Goal: Task Accomplishment & Management: Complete application form

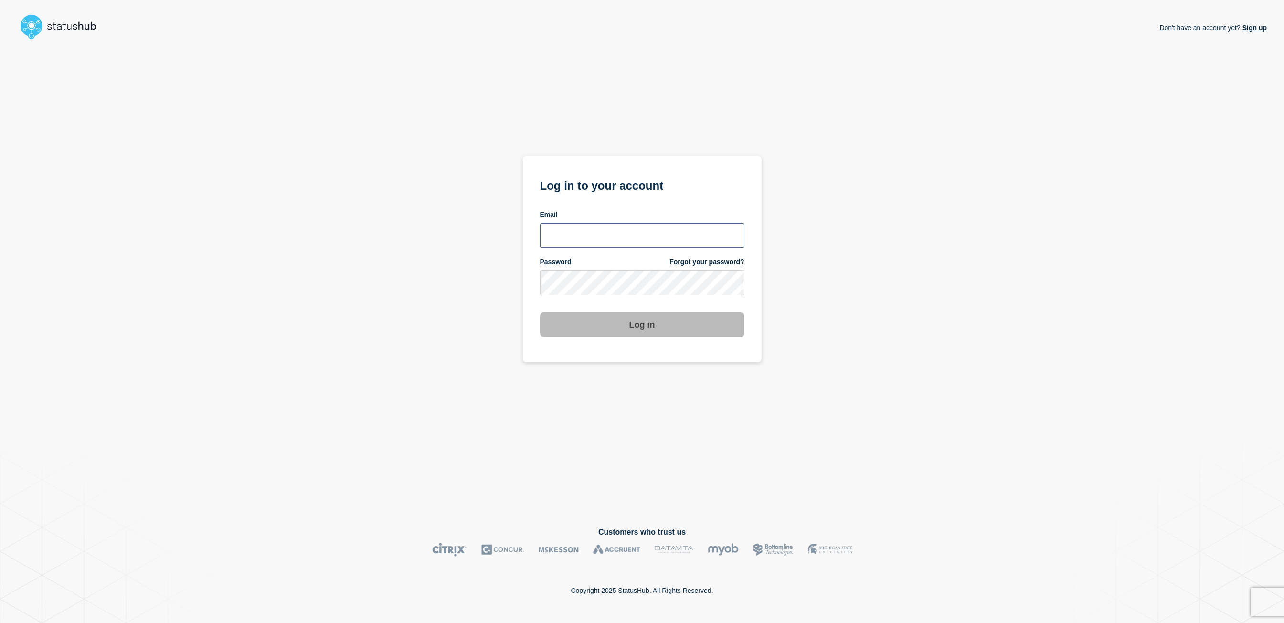
type input "kgreen@accruent.com"
click at [629, 331] on button "Log in" at bounding box center [642, 324] width 204 height 25
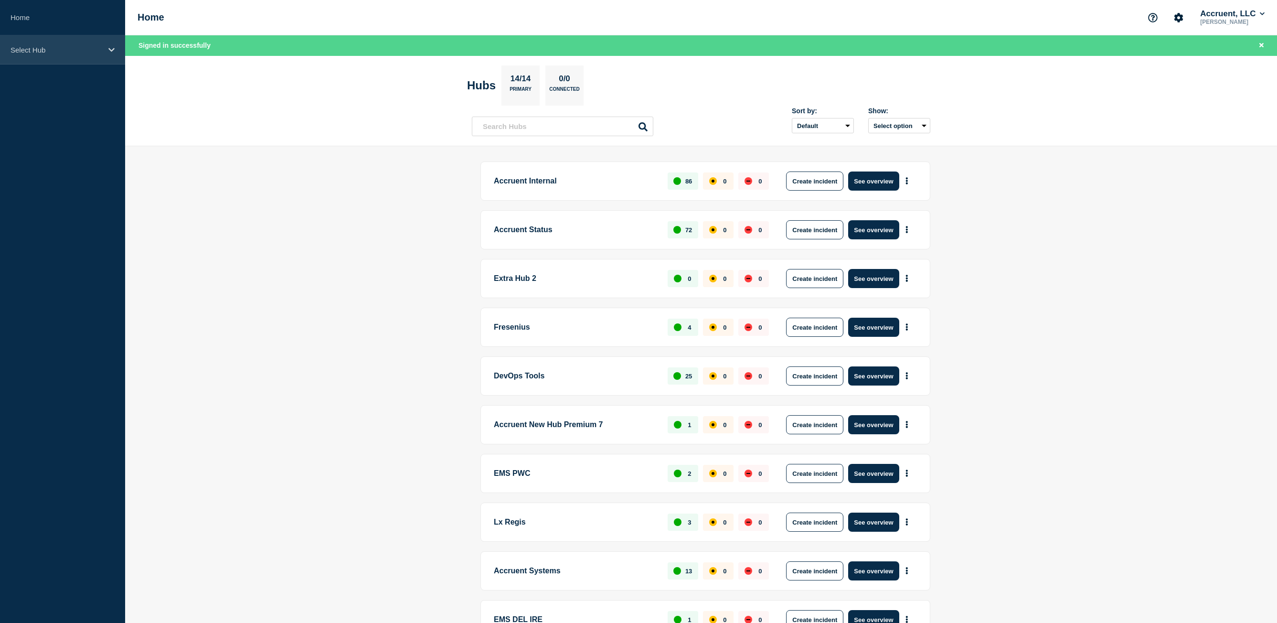
click at [102, 51] on p "Select Hub" at bounding box center [57, 50] width 92 height 8
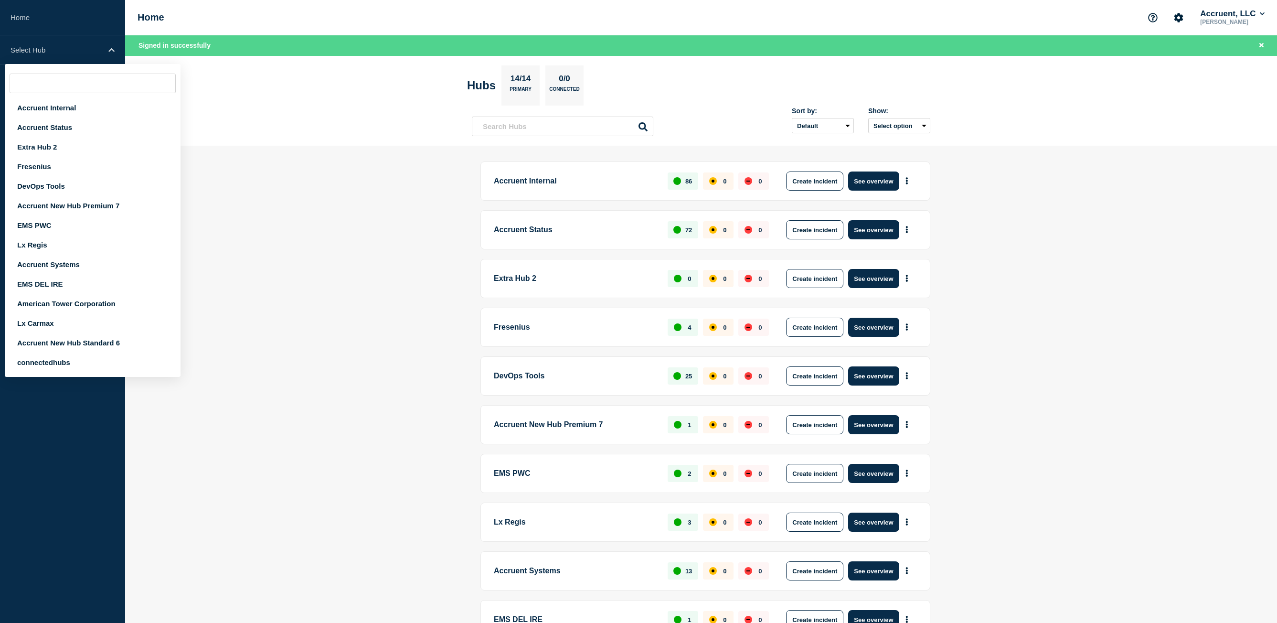
click at [423, 266] on main "Accruent Internal 86 0 0 Create incident See overview Accruent Status 72 0 0 Cr…" at bounding box center [701, 421] width 1152 height 551
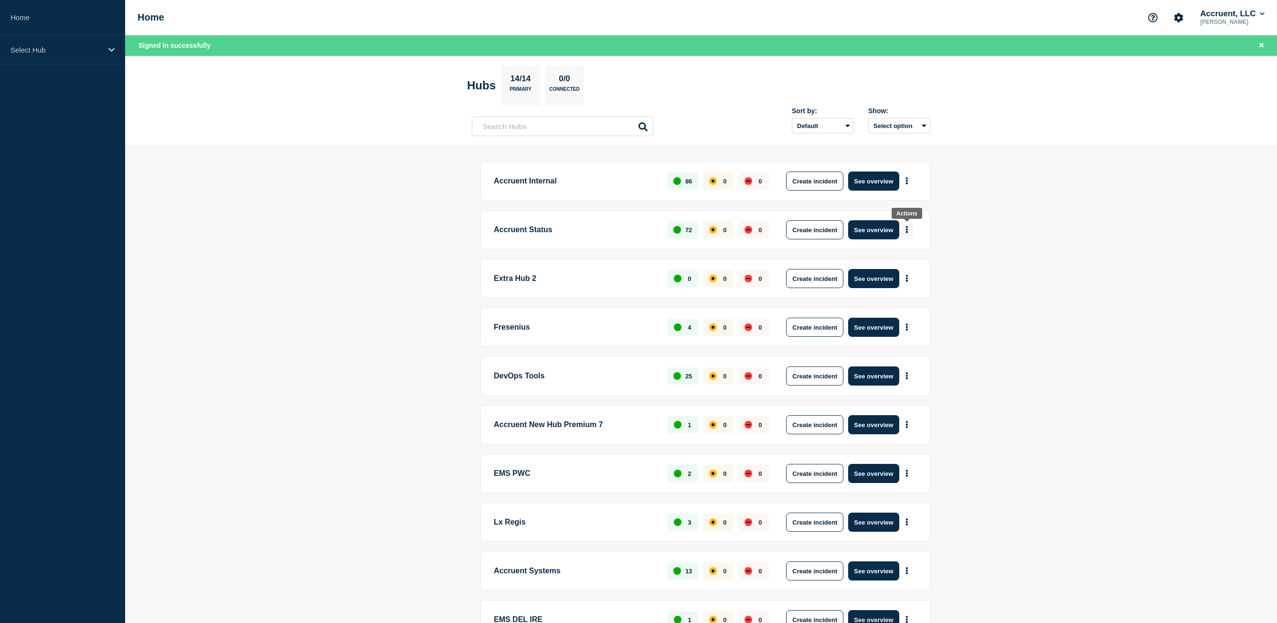
click at [908, 227] on icon "More actions" at bounding box center [907, 229] width 2 height 7
click at [908, 256] on button "Create maintenance" at bounding box center [903, 259] width 64 height 8
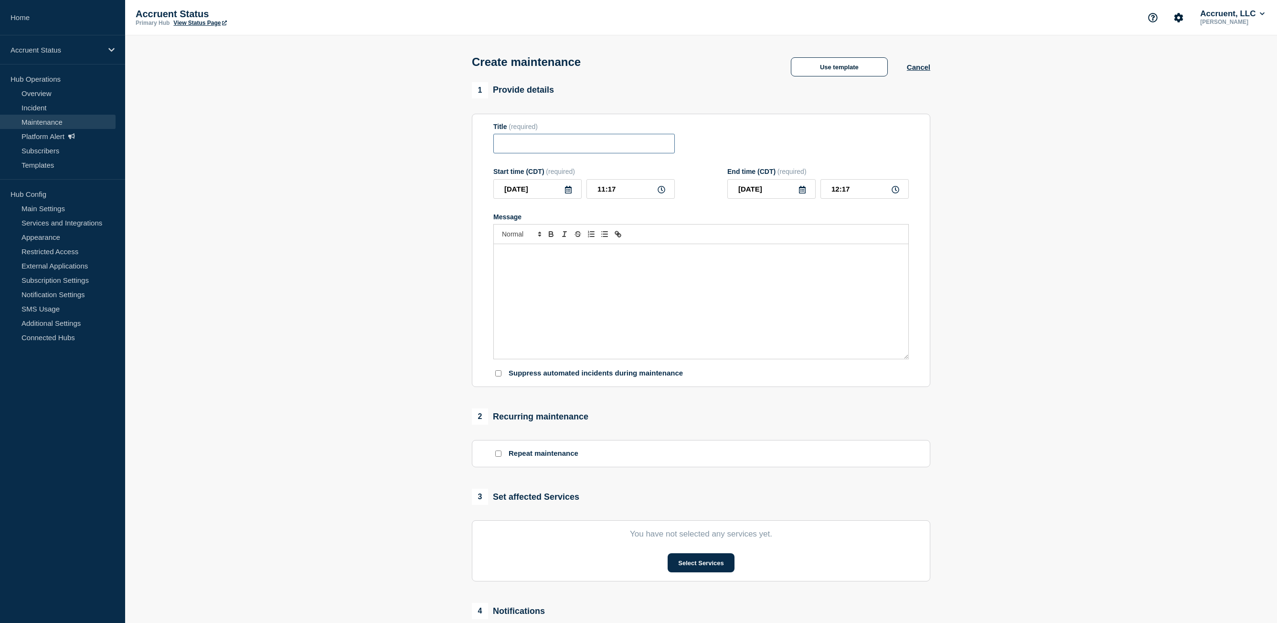
click at [551, 149] on input "Title" at bounding box center [584, 144] width 182 height 20
click at [537, 143] on input "Title" at bounding box center [584, 144] width 182 height 20
paste input "Network Update"
click at [660, 143] on input "Network Update for" at bounding box center [584, 144] width 182 height 20
type input "Network Update for Optimization"
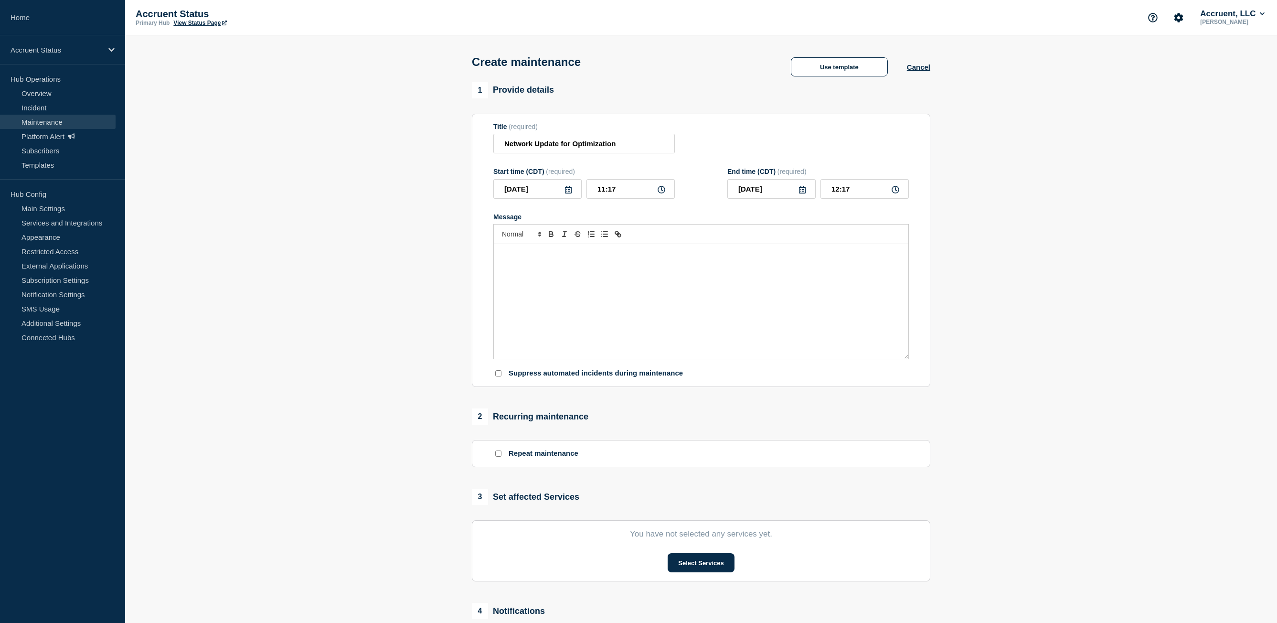
click at [661, 339] on div "Message" at bounding box center [701, 301] width 415 height 115
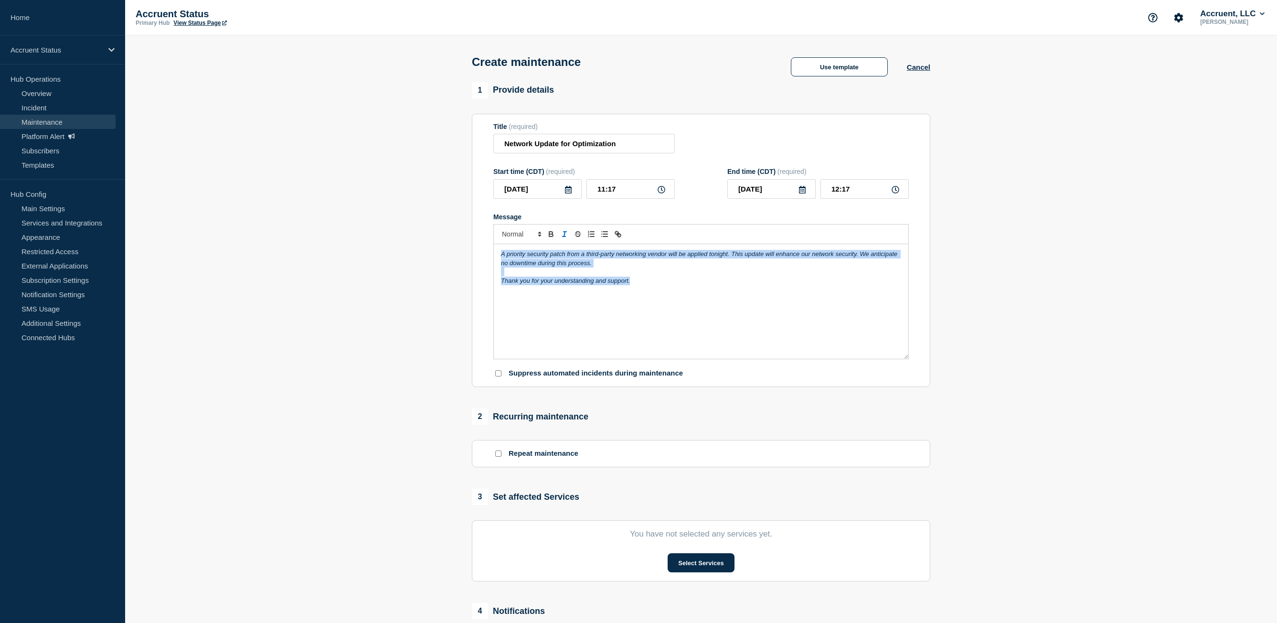
drag, startPoint x: 643, startPoint y: 286, endPoint x: 426, endPoint y: 237, distance: 222.1
click at [430, 238] on section "1 Provide details Title (required) Network Update for Optimization Start time (…" at bounding box center [701, 413] width 1152 height 663
click at [564, 236] on line "Toggle italic text" at bounding box center [564, 234] width 1 height 5
click at [688, 318] on div "A priority security patch from a third-party networking vendor will be applied …" at bounding box center [701, 301] width 415 height 115
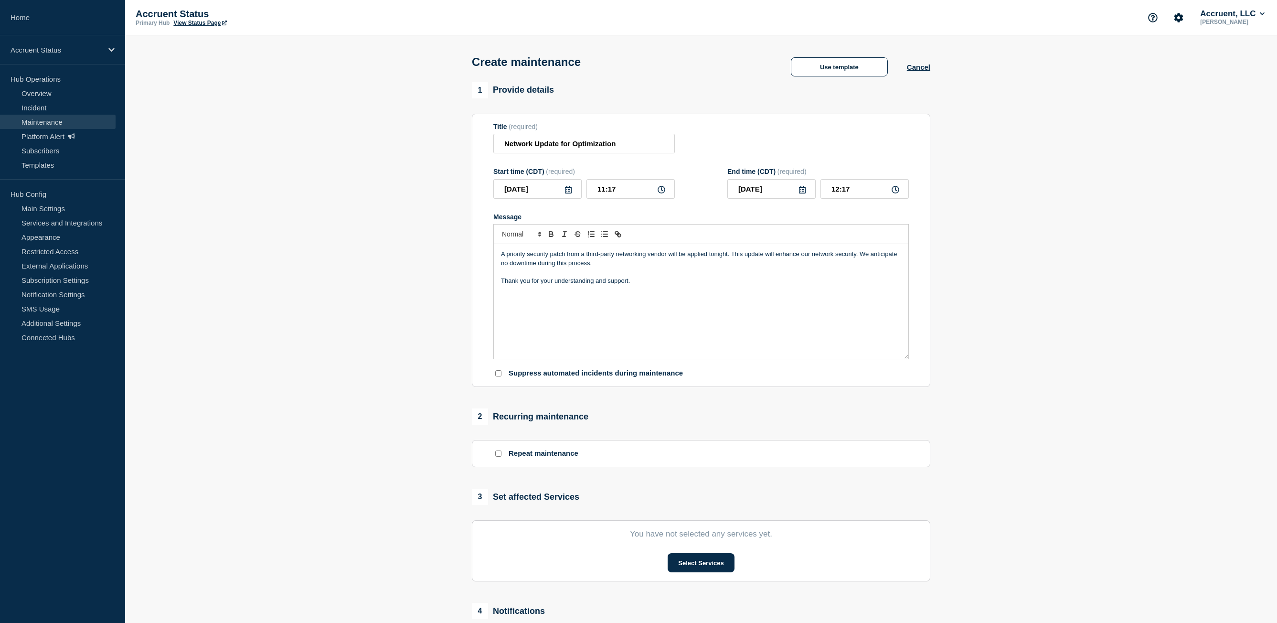
click at [499, 376] on input "Suppress automated incidents during maintenance" at bounding box center [498, 373] width 6 height 6
checkbox input "true"
click at [628, 143] on input "Network Update for Optimization" at bounding box center [584, 144] width 182 height 20
type input "Network Update for Optimization (UK)"
click at [627, 193] on input "11:17" at bounding box center [631, 189] width 88 height 20
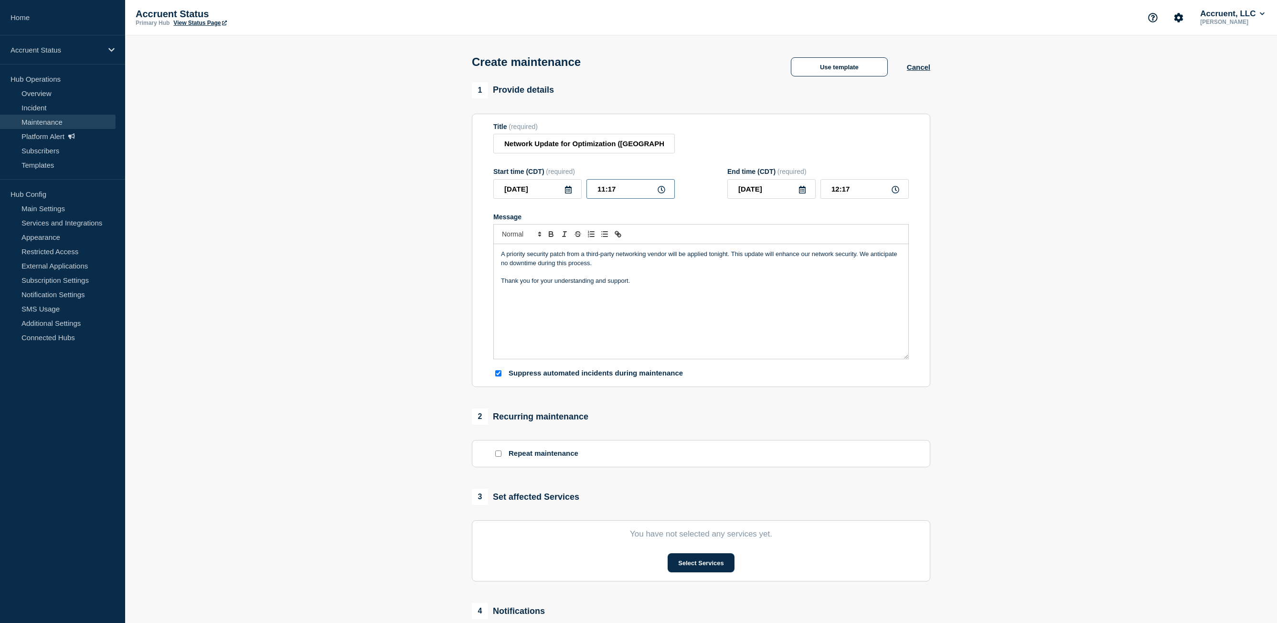
drag, startPoint x: 613, startPoint y: 190, endPoint x: 577, endPoint y: 190, distance: 35.8
click at [577, 190] on div "2025-10-15 11:17" at bounding box center [584, 189] width 182 height 20
click at [664, 192] on icon at bounding box center [662, 190] width 8 height 8
click at [662, 192] on icon at bounding box center [662, 190] width 8 height 8
click at [631, 192] on input "11:17" at bounding box center [631, 189] width 88 height 20
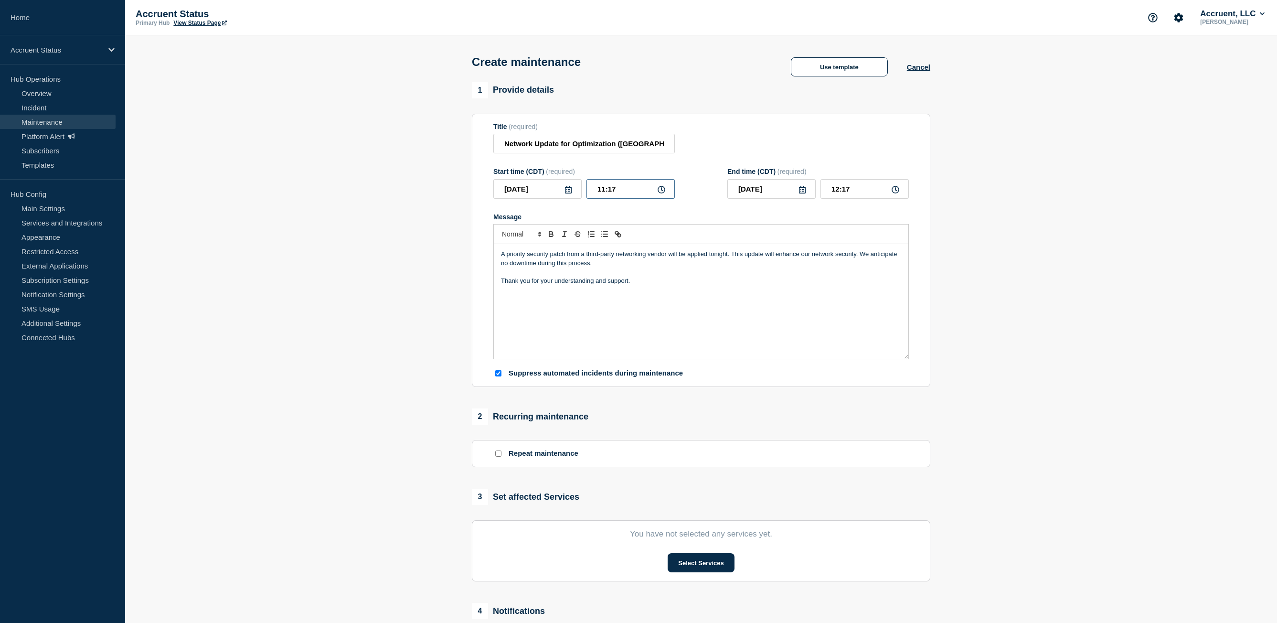
drag, startPoint x: 616, startPoint y: 190, endPoint x: 548, endPoint y: 188, distance: 67.9
click at [549, 189] on div "2025-10-15 11:17" at bounding box center [584, 189] width 182 height 20
type input "14:00"
type input "15:00"
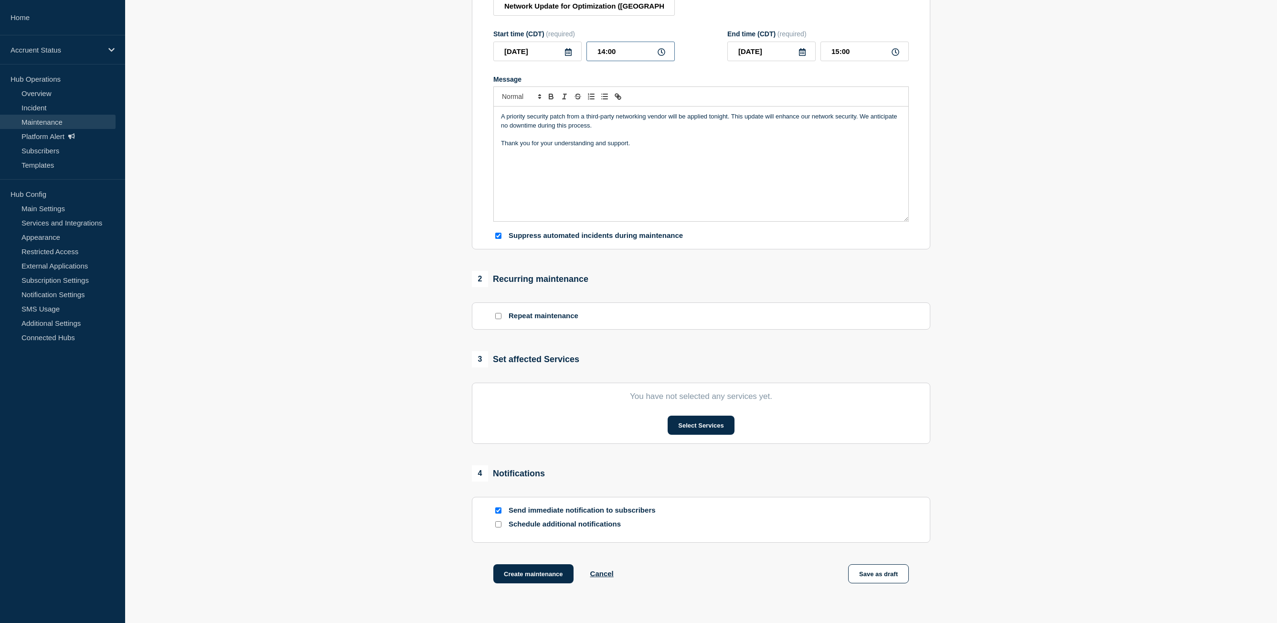
scroll to position [143, 0]
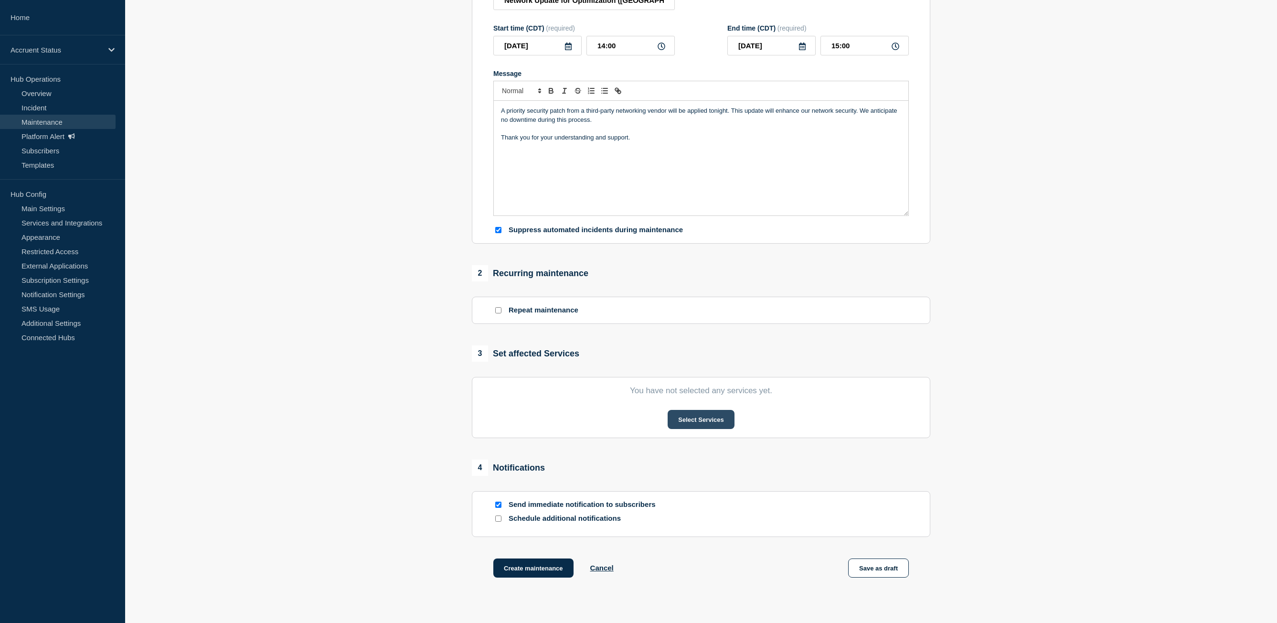
click at [698, 417] on button "Select Services" at bounding box center [701, 419] width 66 height 19
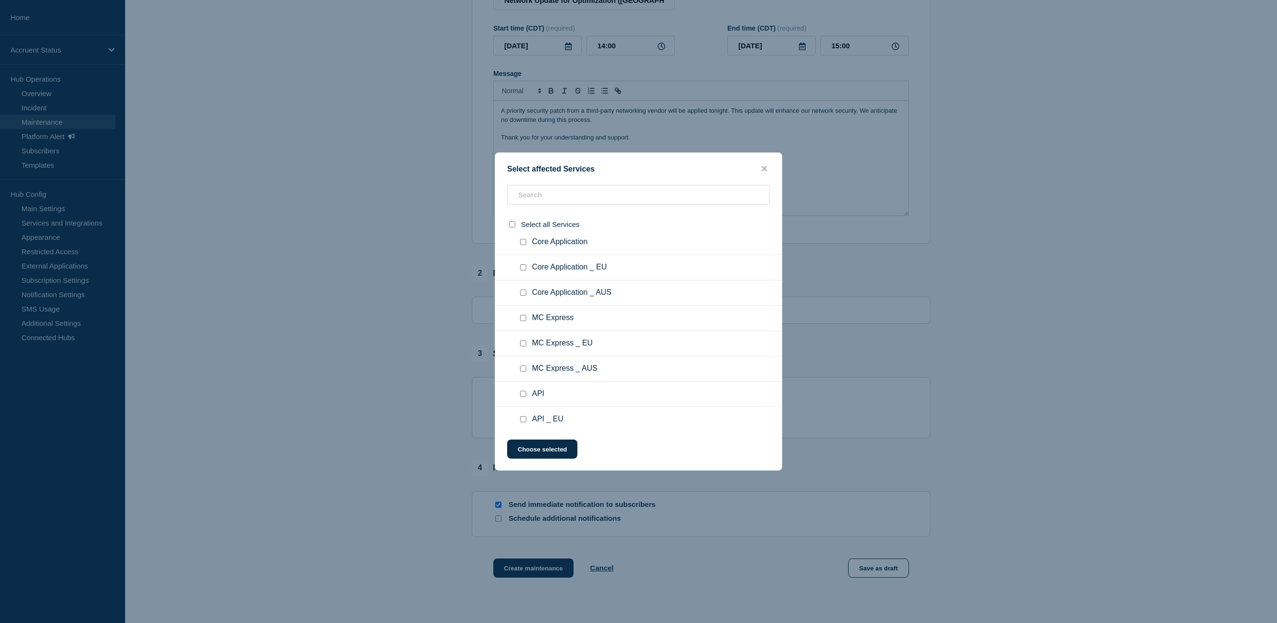
scroll to position [955, 0]
click at [522, 256] on input "Core Application _ EU checkbox" at bounding box center [523, 256] width 6 height 6
checkbox input "true"
click at [525, 266] on input "API _ EU checkbox" at bounding box center [523, 264] width 6 height 6
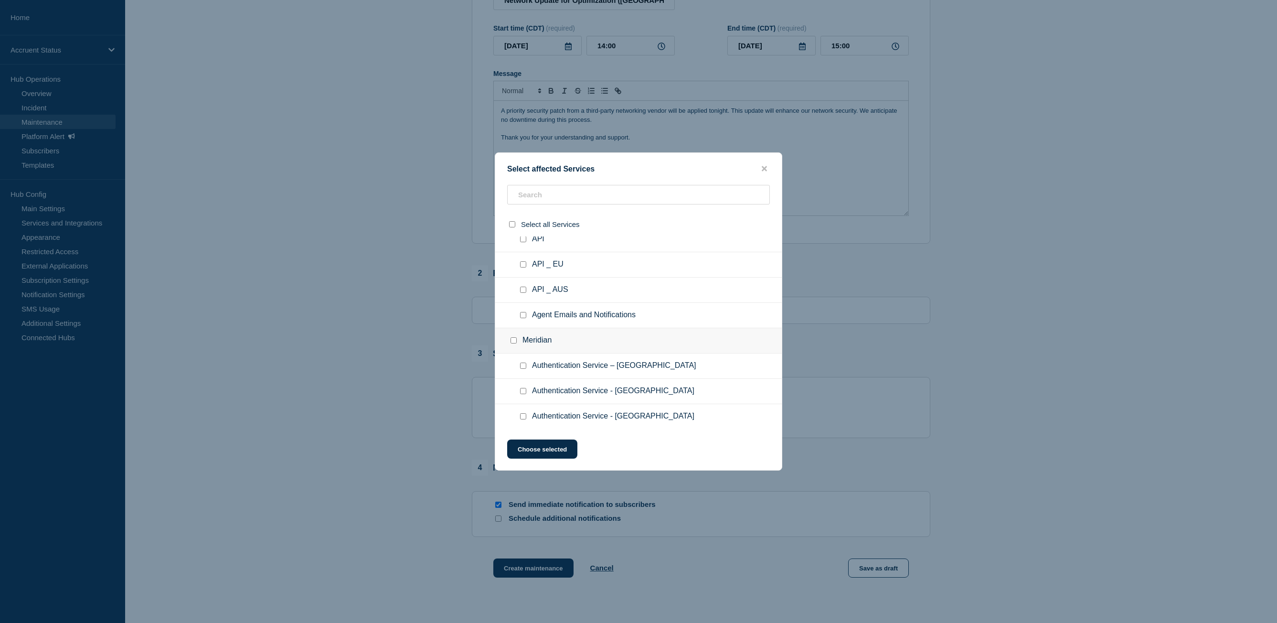
checkbox input "true"
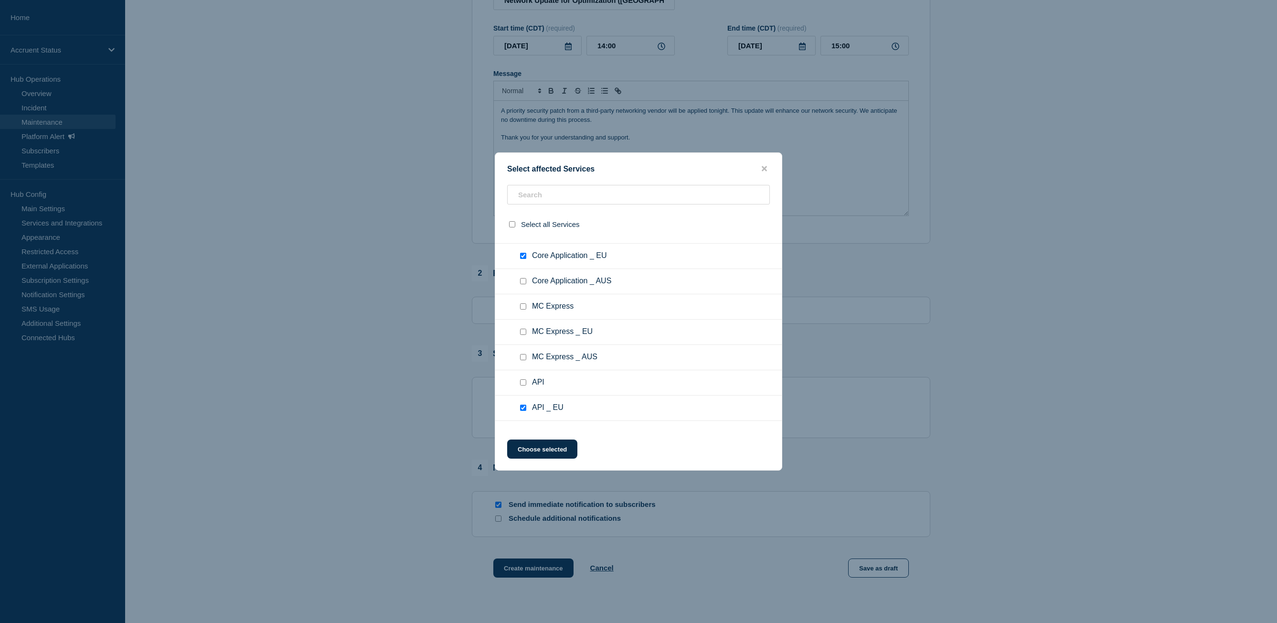
click at [523, 334] on input "MC Express _ EU checkbox" at bounding box center [523, 332] width 6 height 6
checkbox input "true"
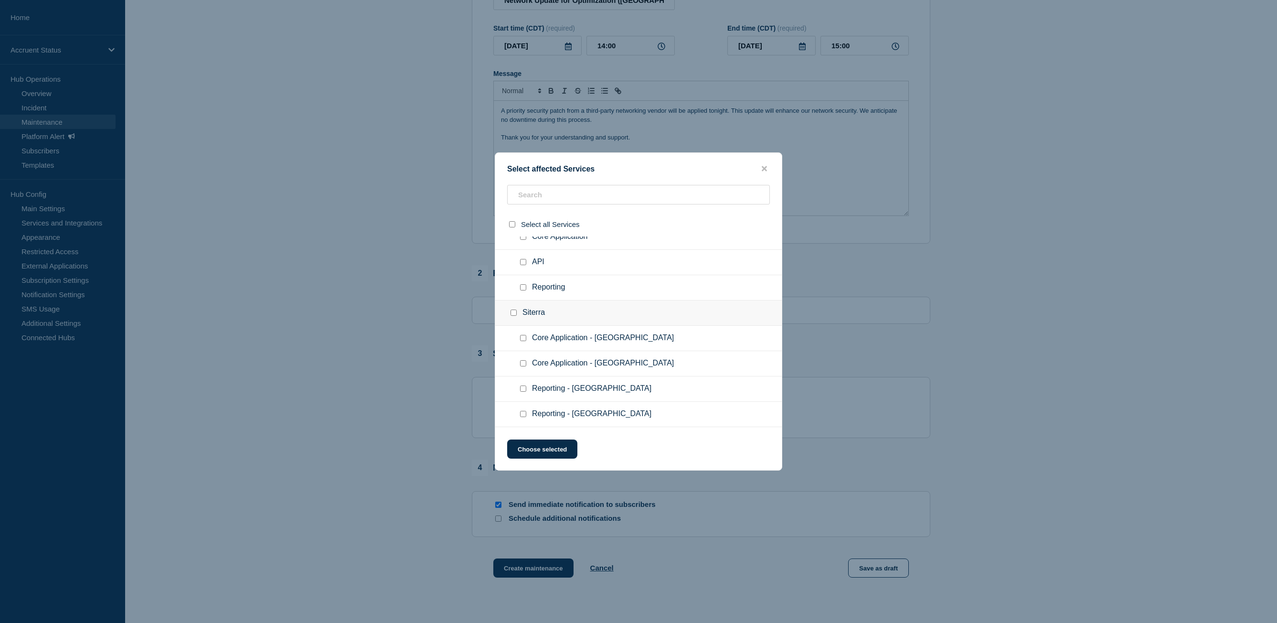
scroll to position [1481, 0]
click at [522, 313] on input "Core Application - UK checkbox" at bounding box center [523, 313] width 6 height 6
checkbox input "true"
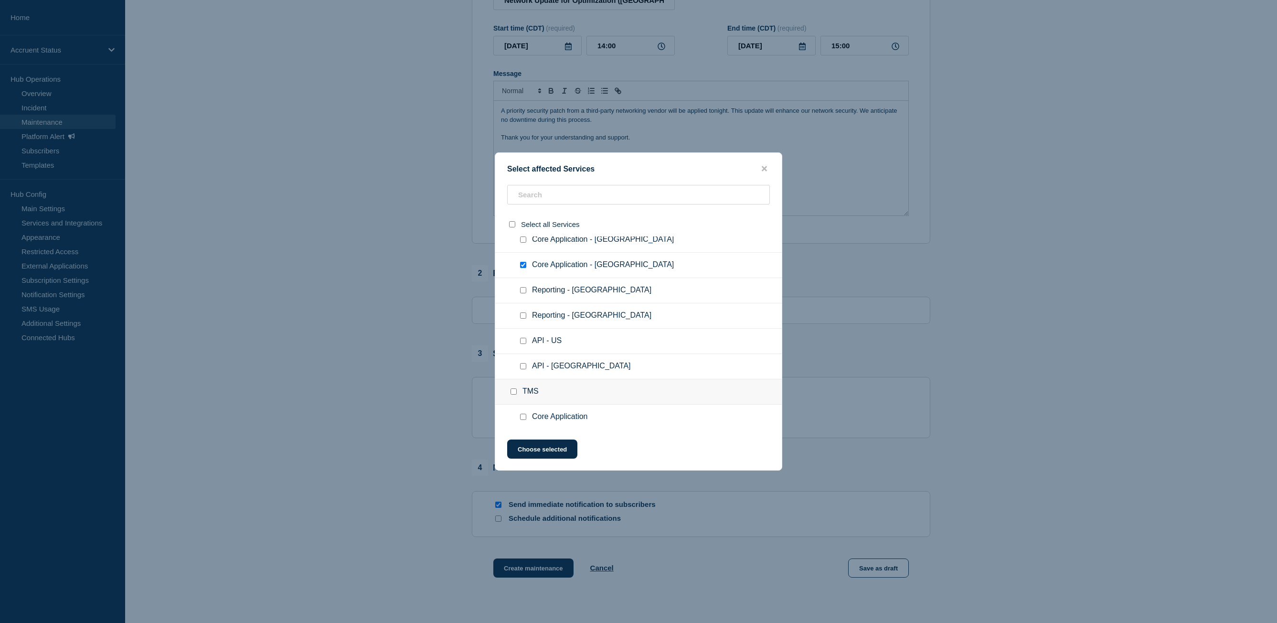
scroll to position [1576, 0]
click at [524, 269] on input "Reporting - UK checkbox" at bounding box center [523, 268] width 6 height 6
checkbox input "true"
click at [524, 319] on input "API - UK checkbox" at bounding box center [523, 318] width 6 height 6
checkbox input "true"
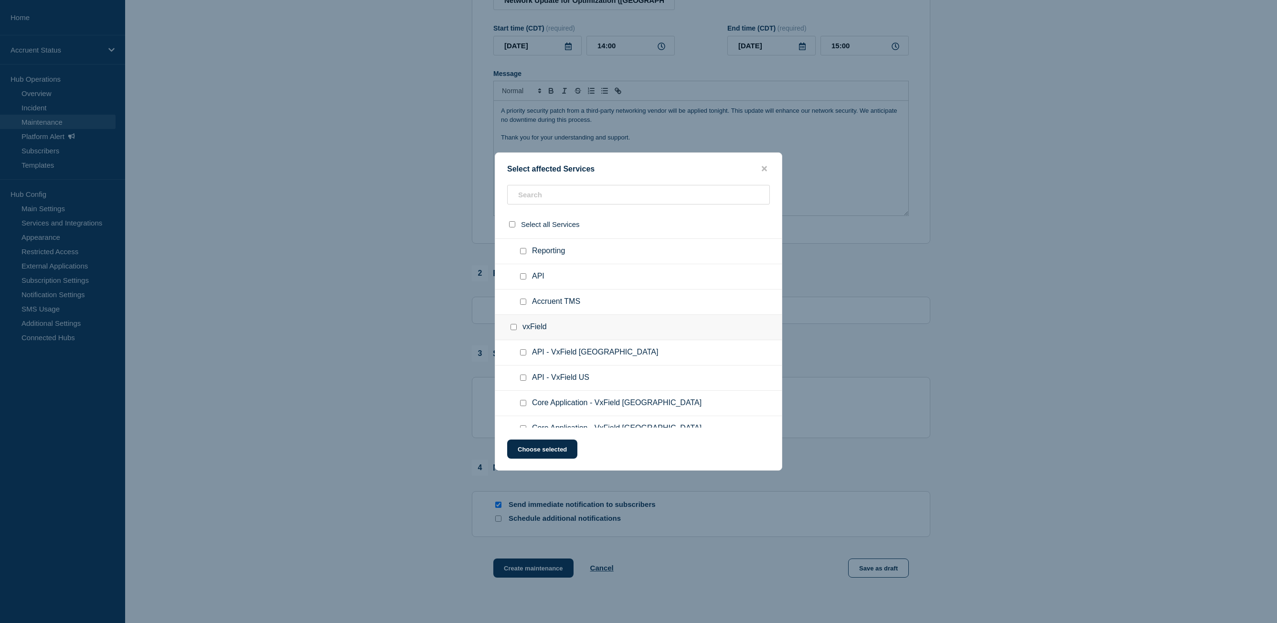
scroll to position [1672, 0]
click at [525, 275] on input "Core Application checkbox" at bounding box center [523, 273] width 6 height 6
checkbox input "true"
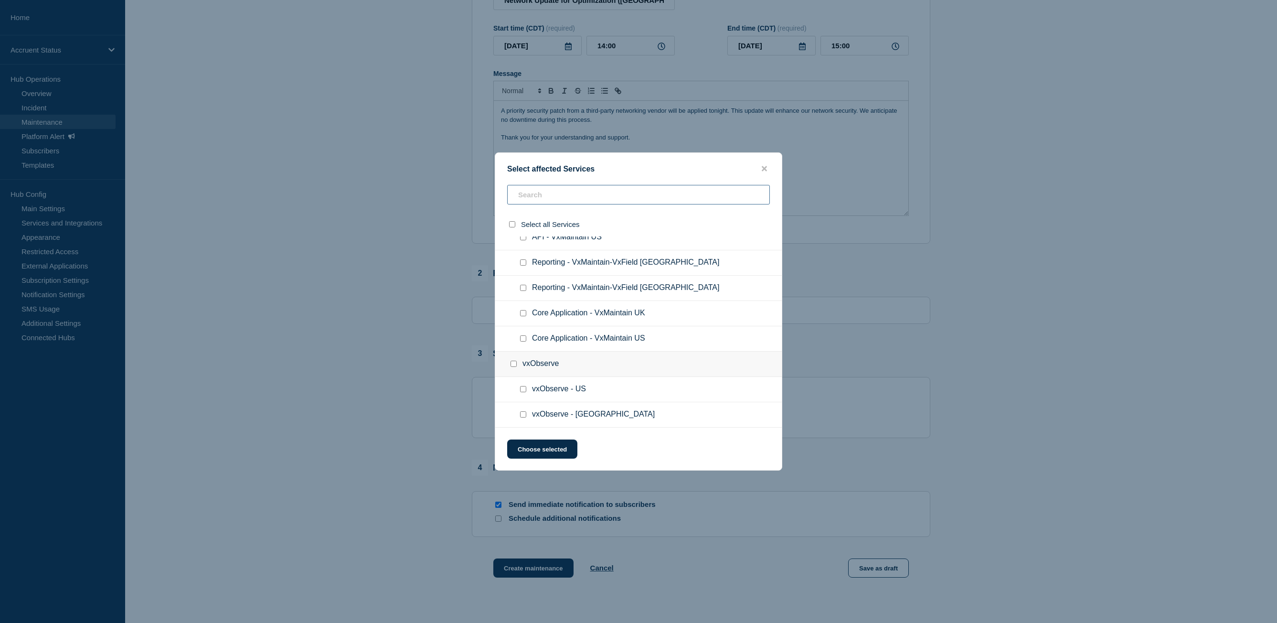
click at [562, 191] on input "text" at bounding box center [638, 195] width 263 height 20
type input "ev"
checkbox input "true"
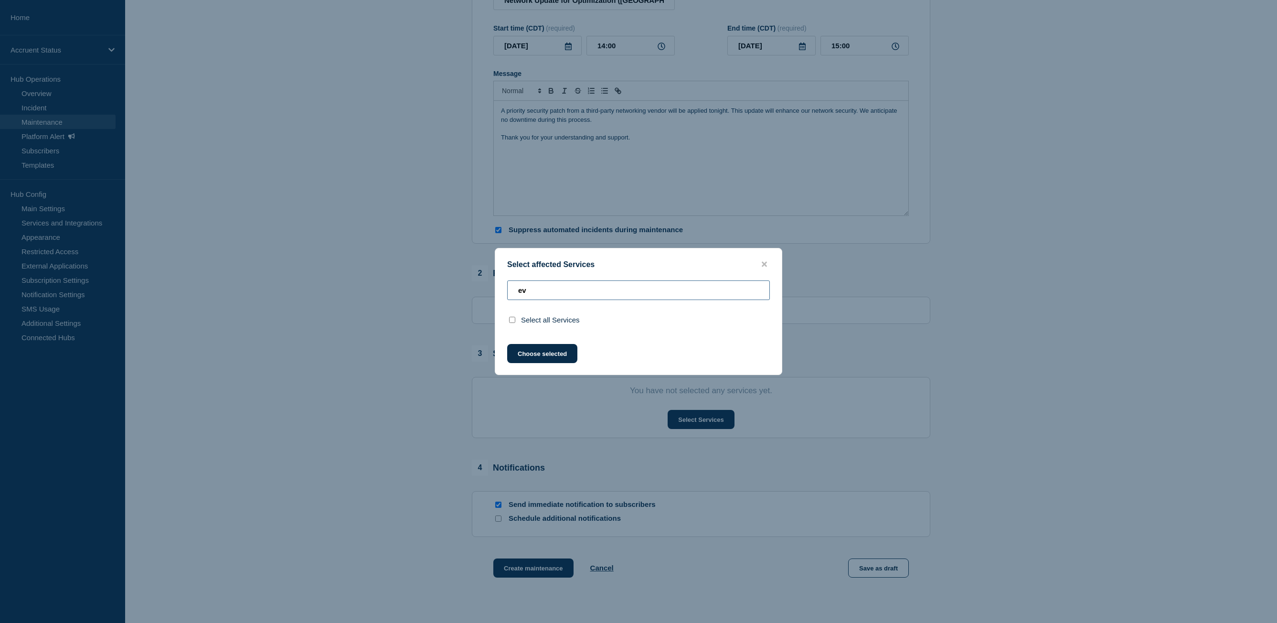
type input "e"
checkbox input "false"
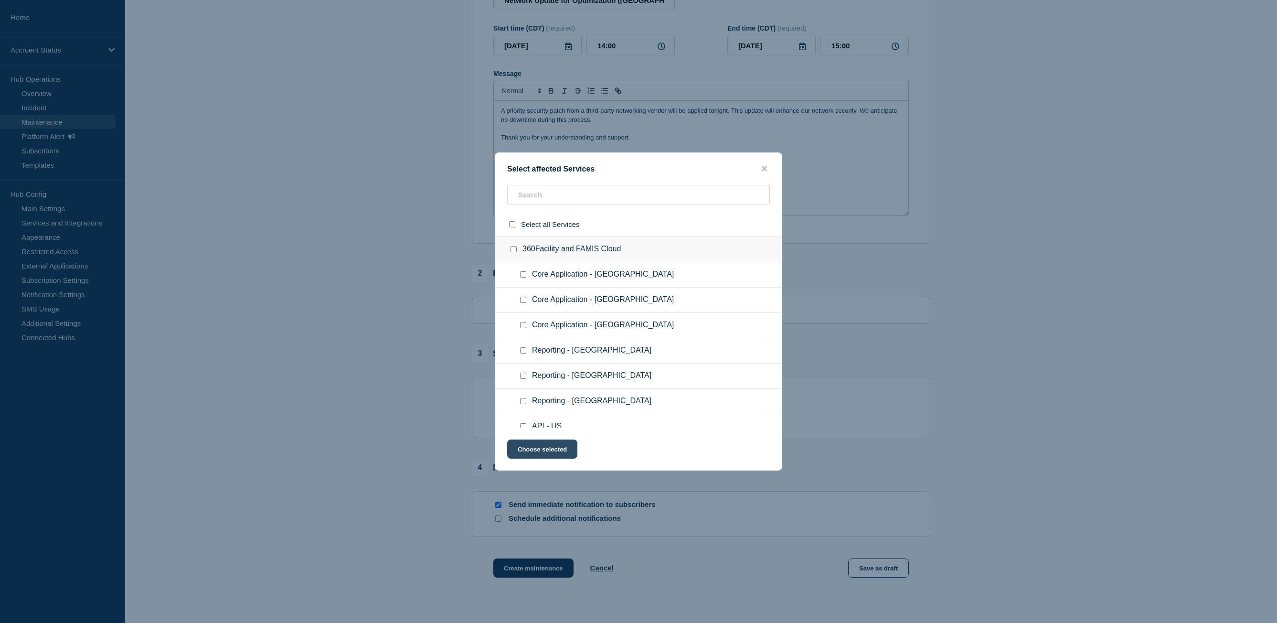
click at [554, 453] on button "Choose selected" at bounding box center [542, 448] width 70 height 19
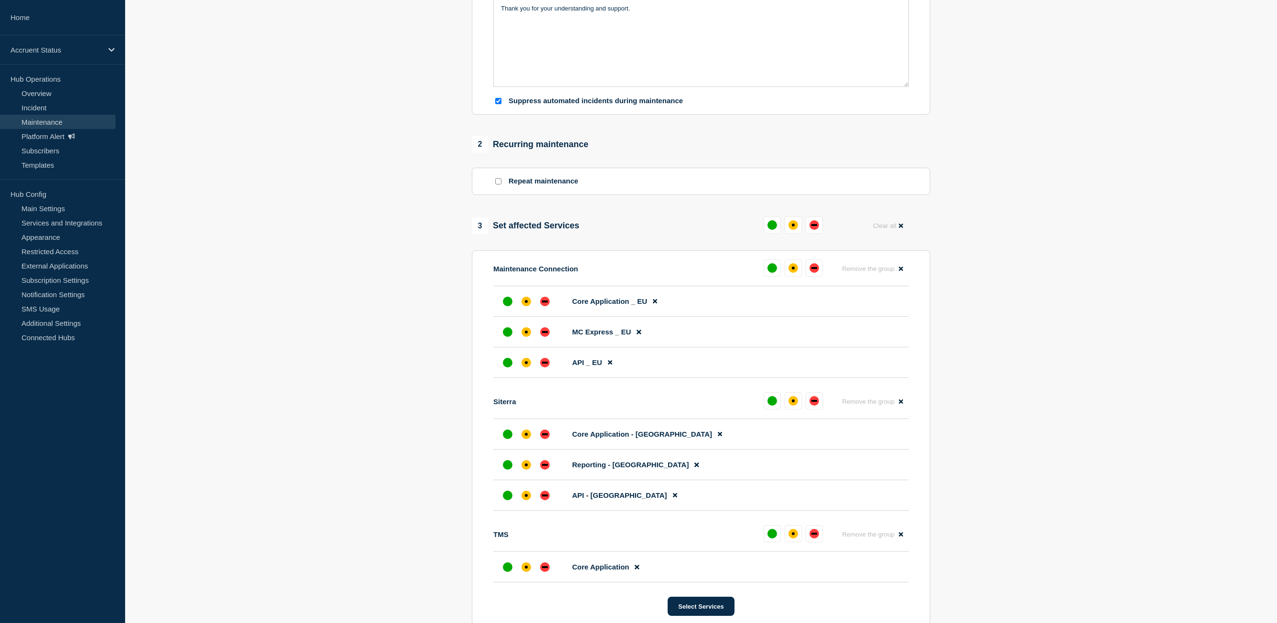
scroll to position [287, 0]
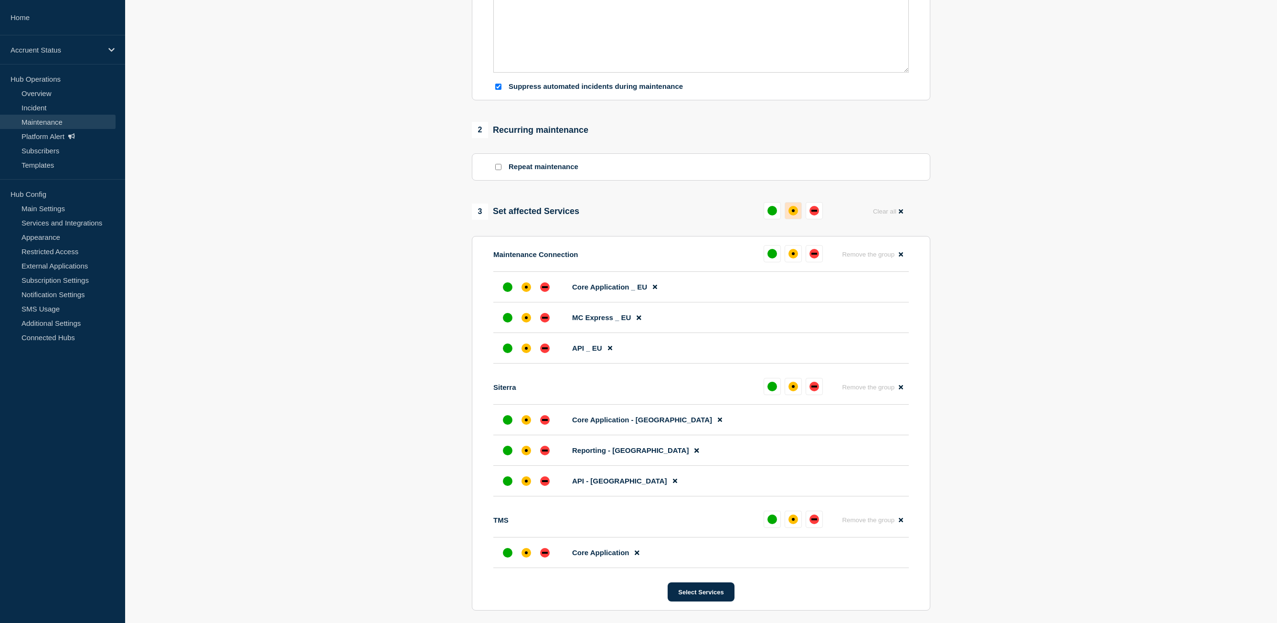
click at [796, 219] on button at bounding box center [793, 210] width 17 height 17
click at [772, 217] on button at bounding box center [768, 210] width 17 height 17
click at [795, 190] on button "Reset" at bounding box center [792, 190] width 20 height 8
click at [774, 211] on div "up" at bounding box center [773, 211] width 10 height 10
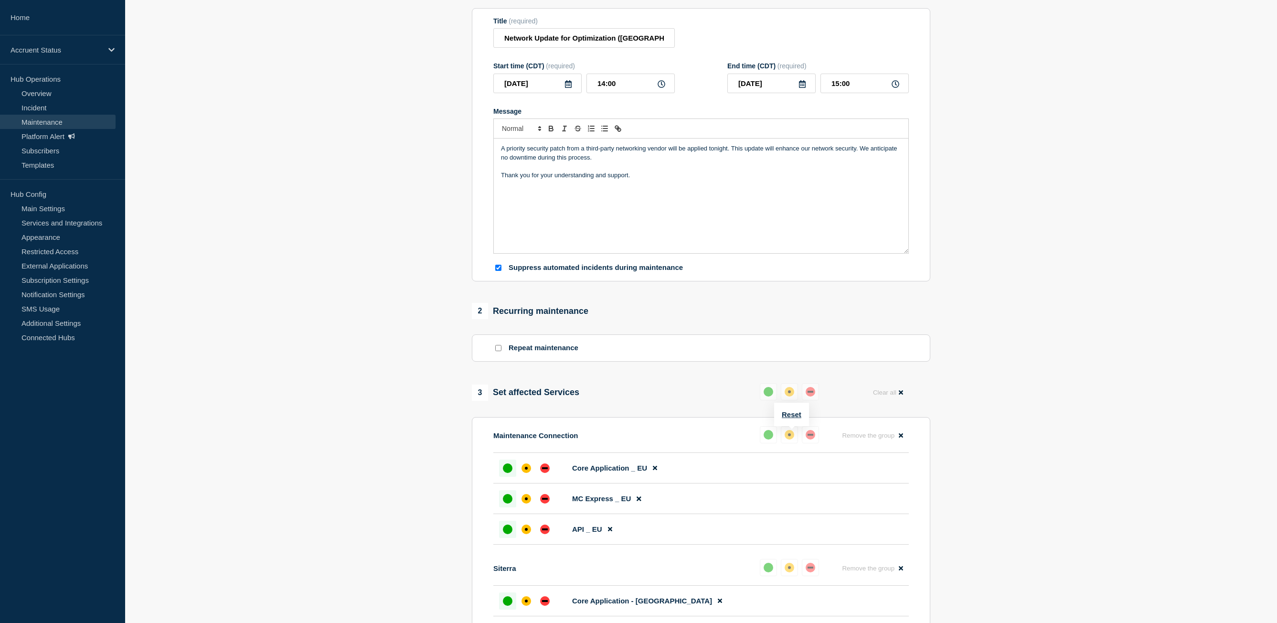
scroll to position [0, 0]
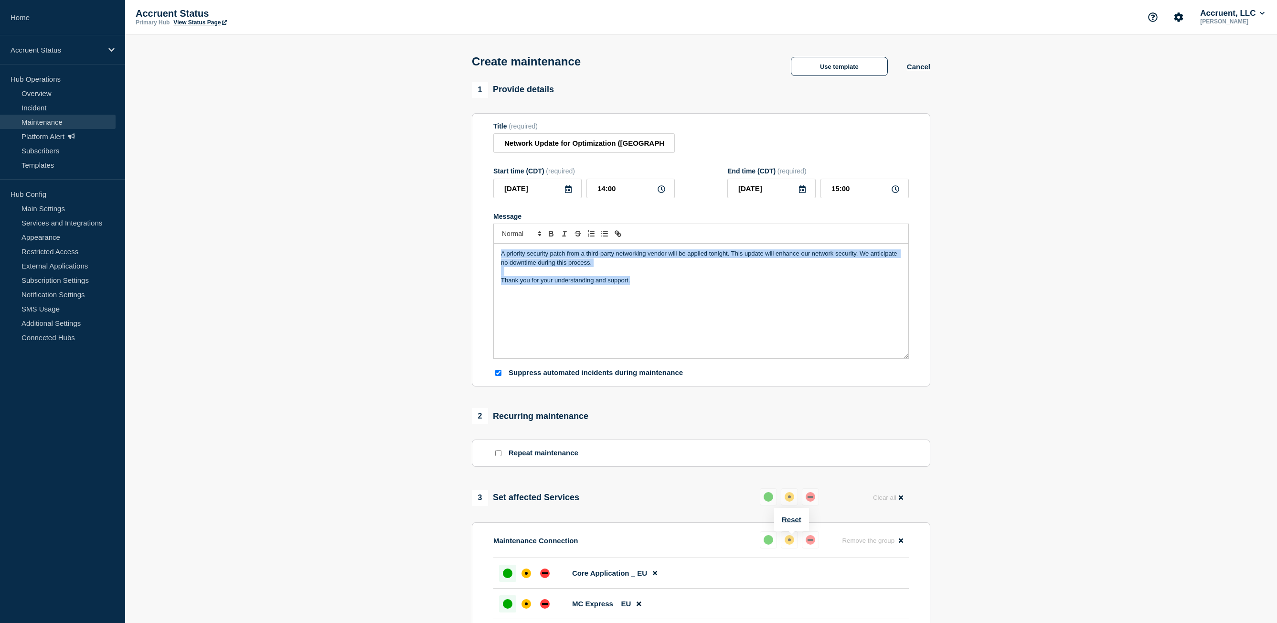
drag, startPoint x: 717, startPoint y: 299, endPoint x: 464, endPoint y: 233, distance: 262.2
click at [465, 233] on section "1 Provide details Title (required) Network Update for Optimization (UK) Start t…" at bounding box center [701, 571] width 1152 height 979
copy div "A priority security patch from a third-party networking vendor will be applied …"
click at [634, 310] on div "A priority security patch from a third-party networking vendor will be applied …" at bounding box center [701, 301] width 415 height 115
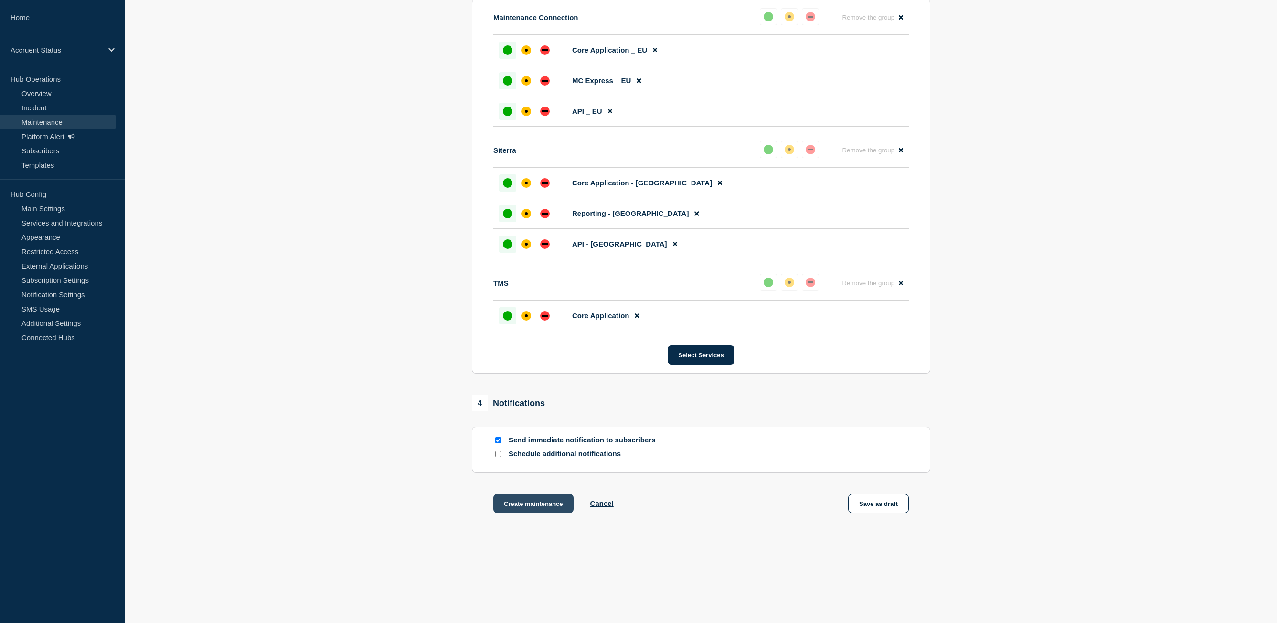
scroll to position [526, 0]
click at [534, 506] on button "Create maintenance" at bounding box center [533, 503] width 80 height 19
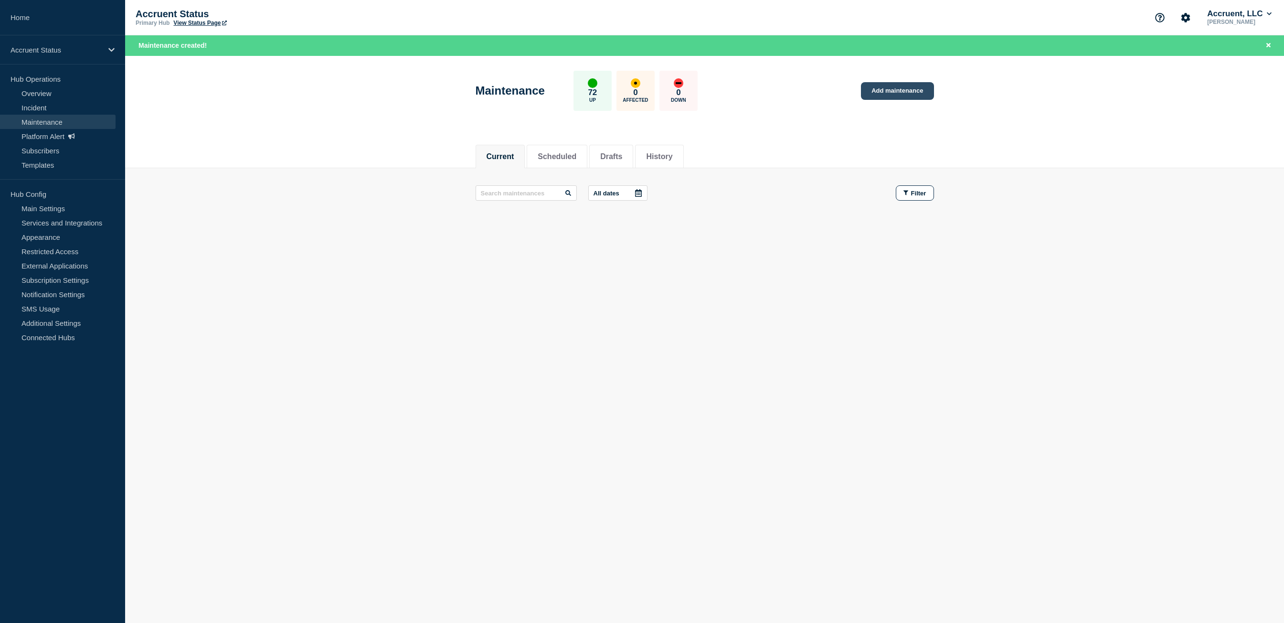
click at [912, 86] on link "Add maintenance" at bounding box center [897, 91] width 73 height 18
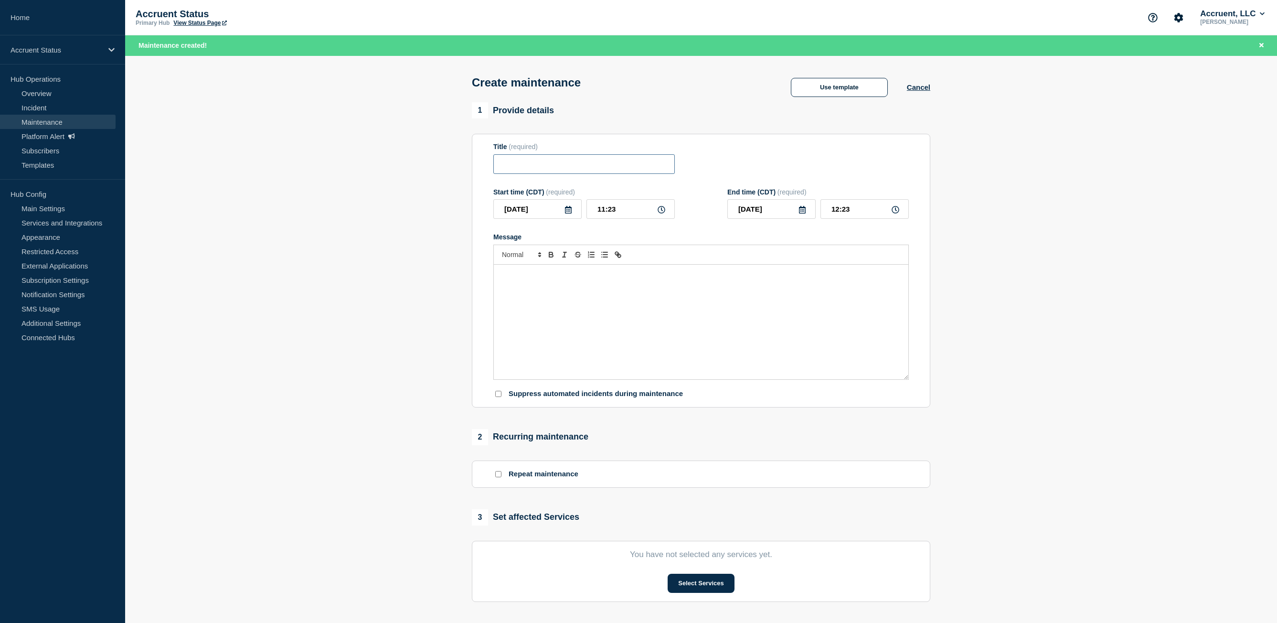
click at [547, 167] on input "Title" at bounding box center [584, 164] width 182 height 20
type input "N"
click at [622, 354] on div "Message" at bounding box center [701, 322] width 415 height 115
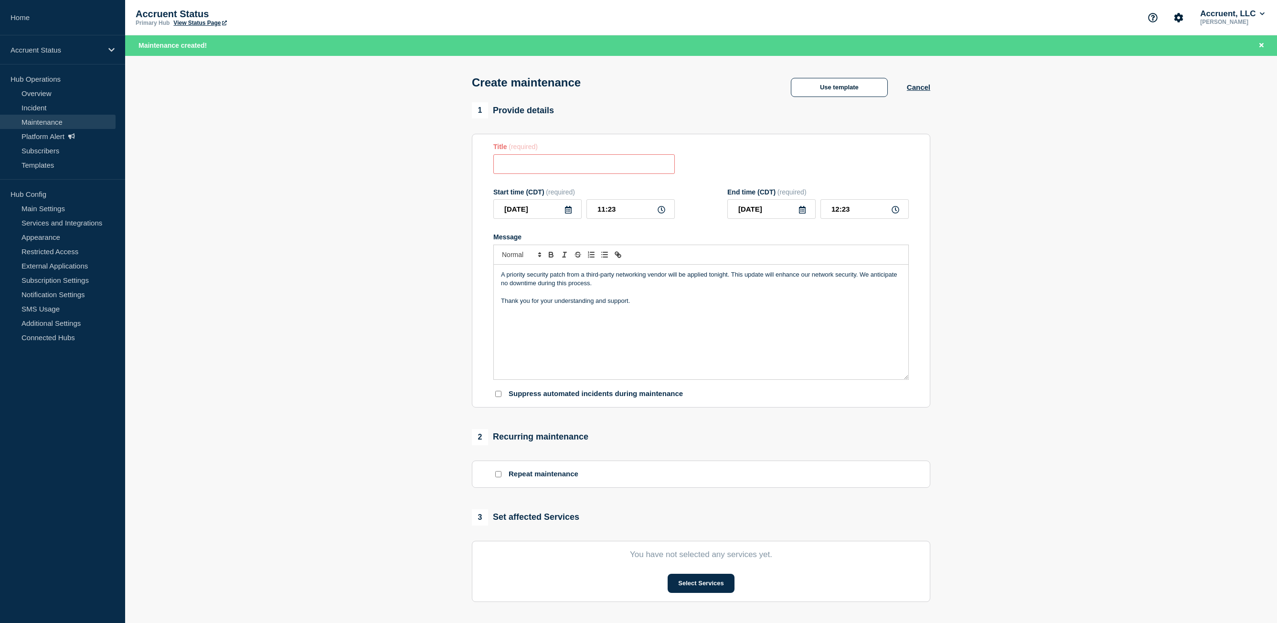
click at [558, 167] on input "Title" at bounding box center [584, 164] width 182 height 20
paste input "Network Update for Optimization (UK)"
click at [630, 165] on input "Network Update for Optimization (UK)" at bounding box center [584, 164] width 182 height 20
type input "Network Update for Optimization (US)"
click at [662, 213] on icon at bounding box center [662, 210] width 8 height 8
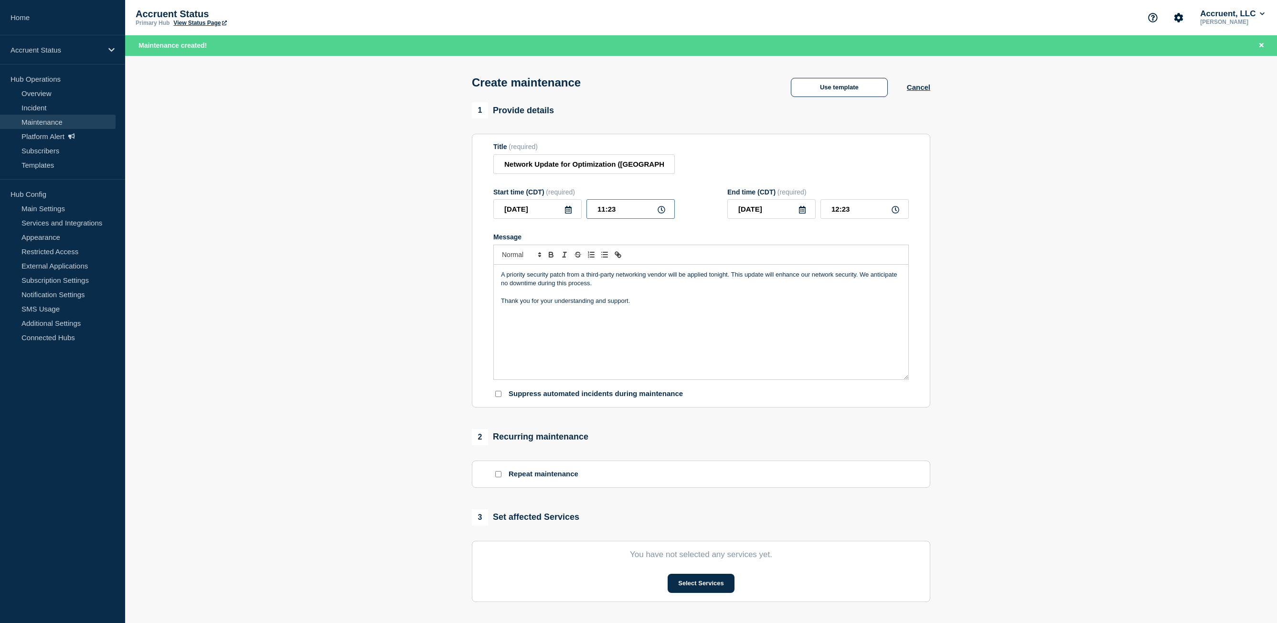
drag, startPoint x: 625, startPoint y: 212, endPoint x: 564, endPoint y: 210, distance: 61.2
click at [564, 210] on div "2025-10-15 11:23" at bounding box center [584, 209] width 182 height 20
type input "19:00"
type input "20:00"
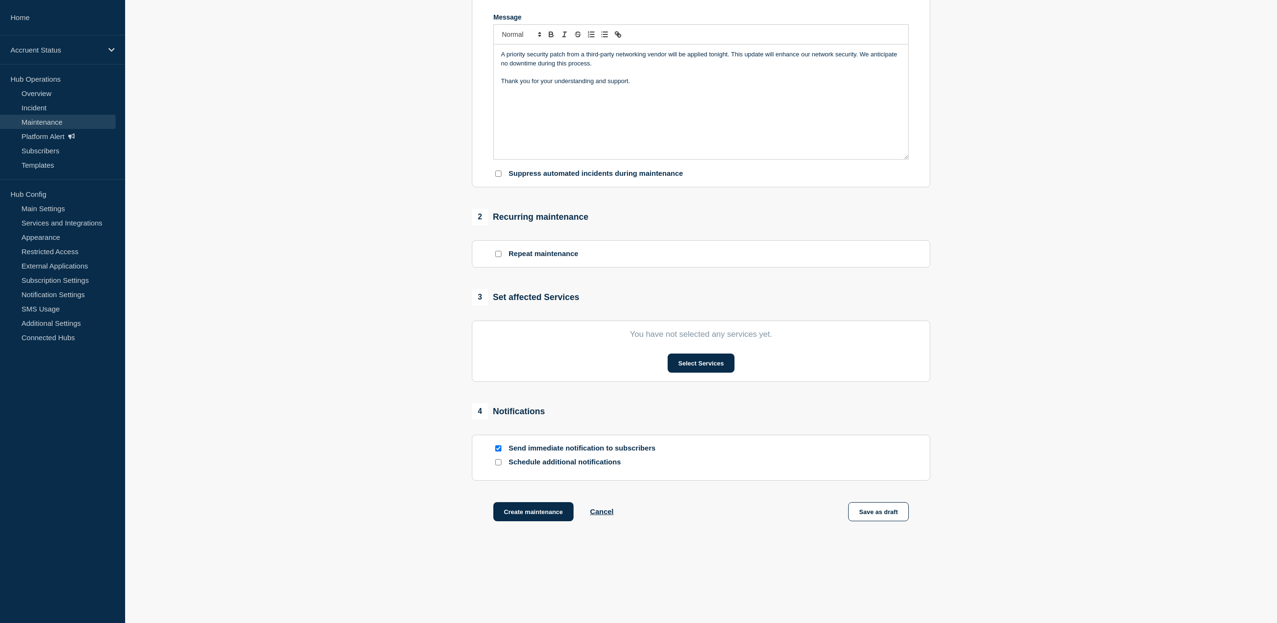
scroll to position [210, 0]
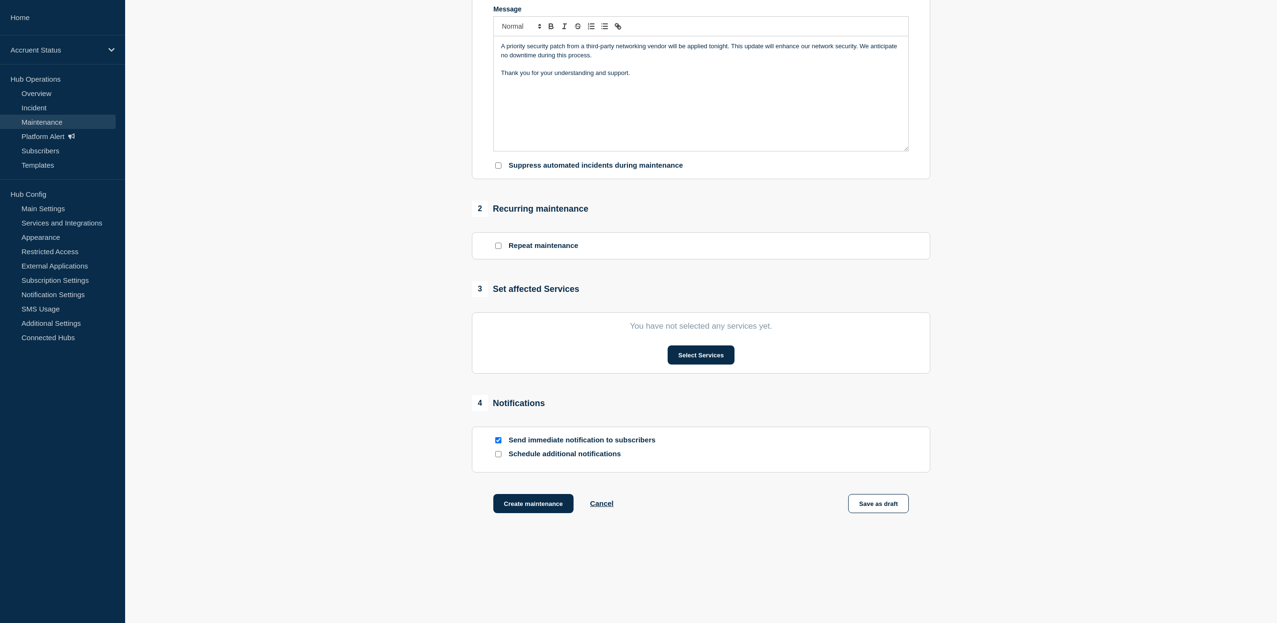
click at [496, 167] on input "Suppress automated incidents during maintenance" at bounding box center [498, 165] width 6 height 6
checkbox input "true"
click at [710, 359] on button "Select Services" at bounding box center [701, 354] width 66 height 19
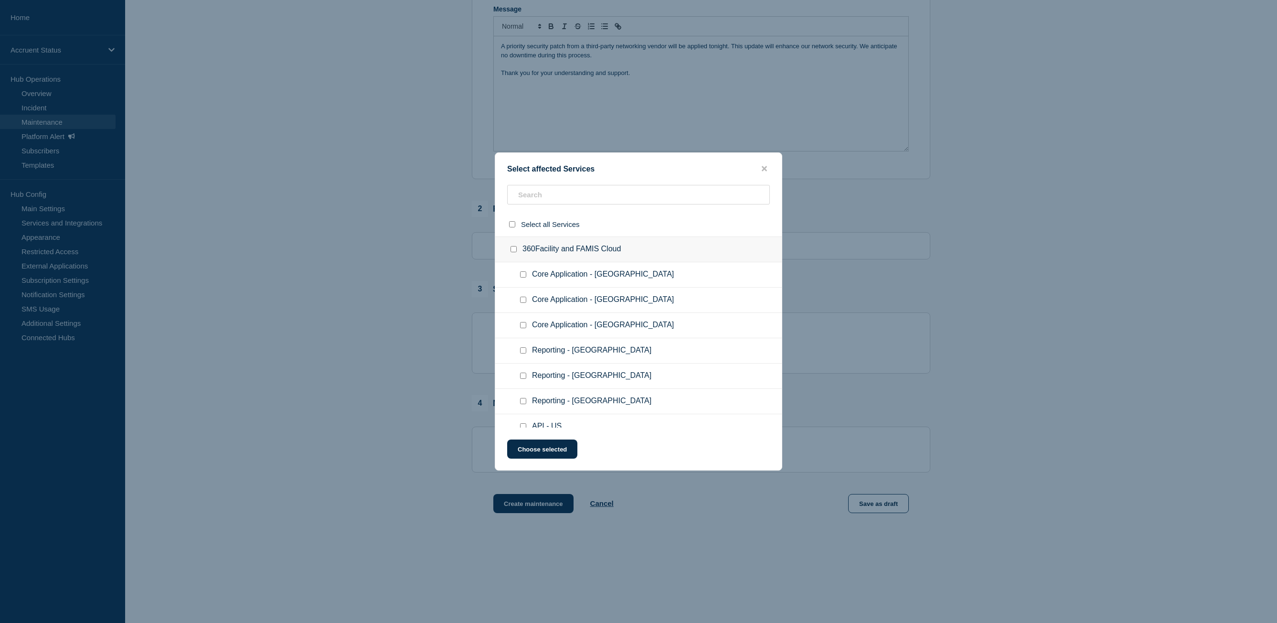
click at [523, 276] on input "Core Application - US checkbox" at bounding box center [523, 274] width 6 height 6
checkbox input "true"
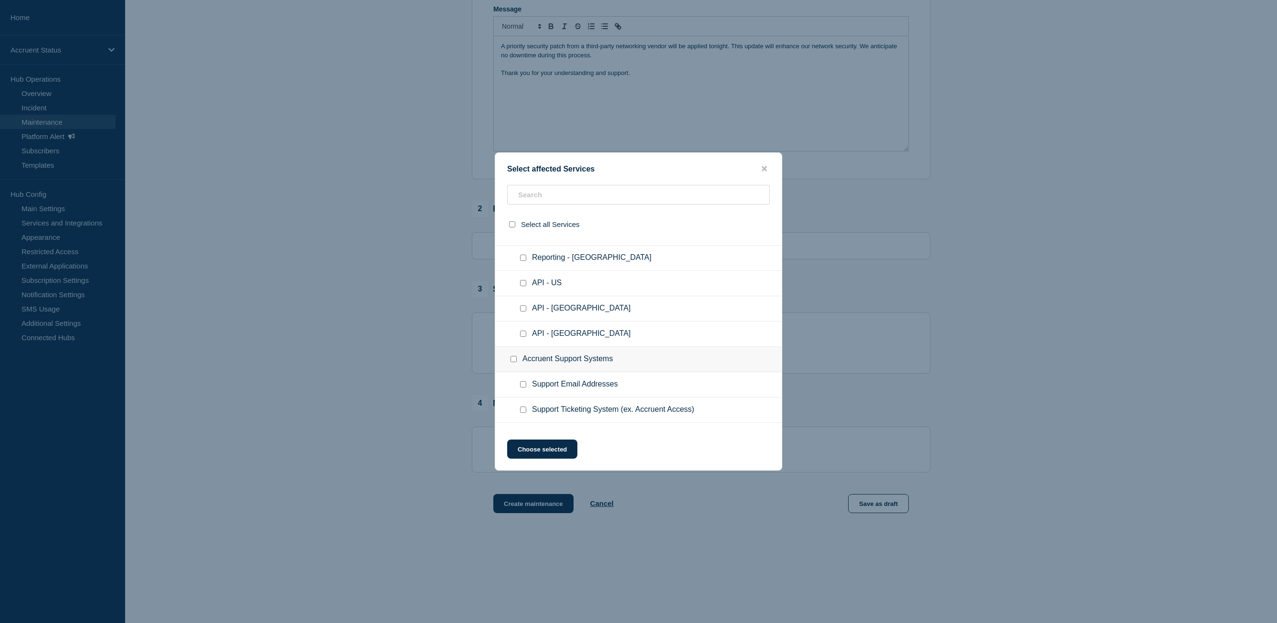
scroll to position [96, 0]
click at [522, 254] on input "Reporting - US checkbox" at bounding box center [523, 255] width 6 height 6
checkbox input "true"
click at [522, 333] on input "API - US checkbox" at bounding box center [523, 331] width 6 height 6
checkbox input "true"
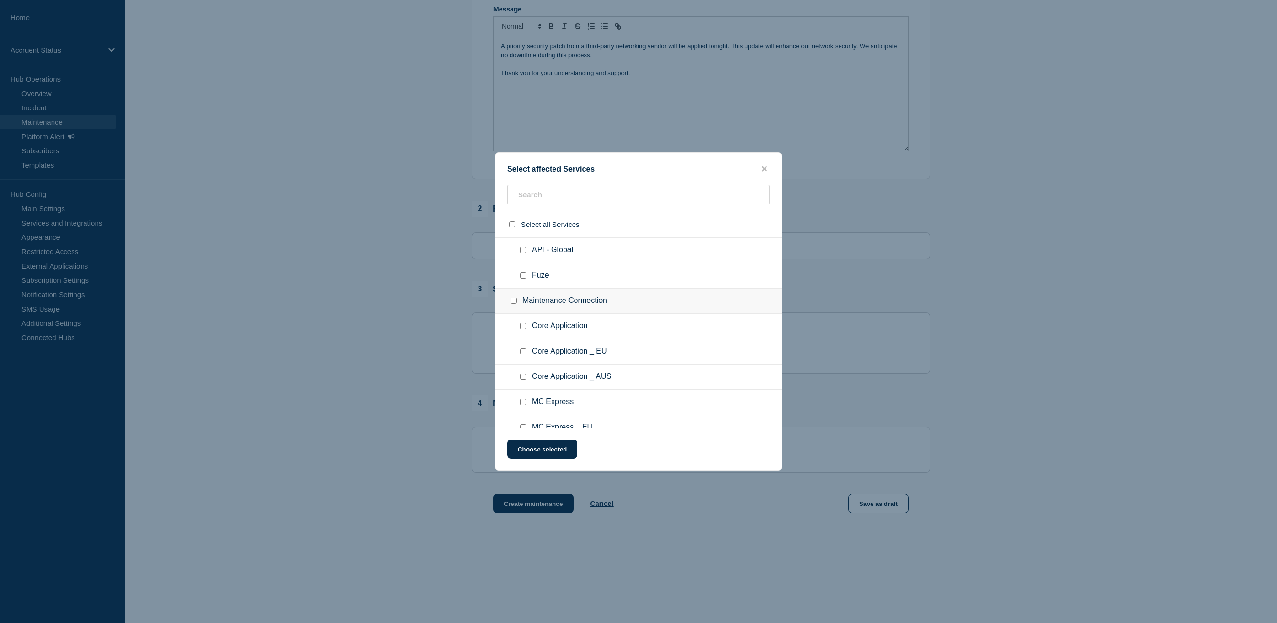
scroll to position [908, 0]
click at [522, 278] on input "Core Application checkbox" at bounding box center [523, 278] width 6 height 6
checkbox input "true"
click at [521, 259] on input "MC Express checkbox" at bounding box center [523, 259] width 6 height 6
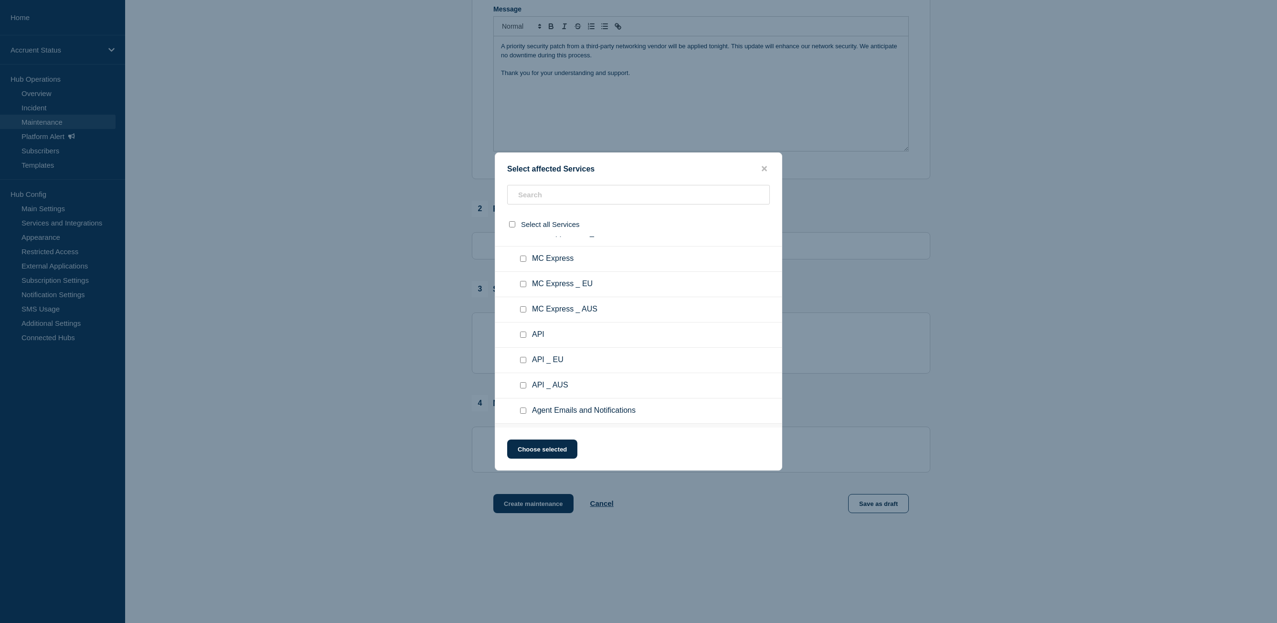
checkbox input "true"
click at [523, 337] on input "API checkbox" at bounding box center [523, 334] width 6 height 6
checkbox input "true"
click at [526, 336] on input "Core Application - US checkbox" at bounding box center [523, 335] width 6 height 6
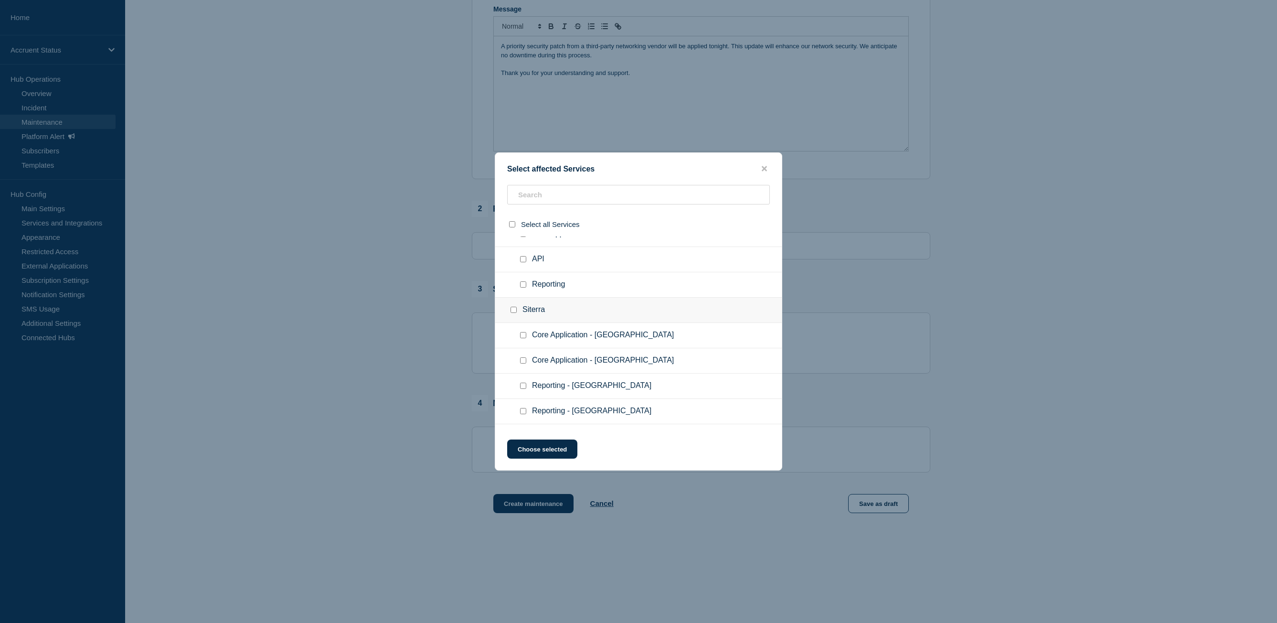
checkbox input "true"
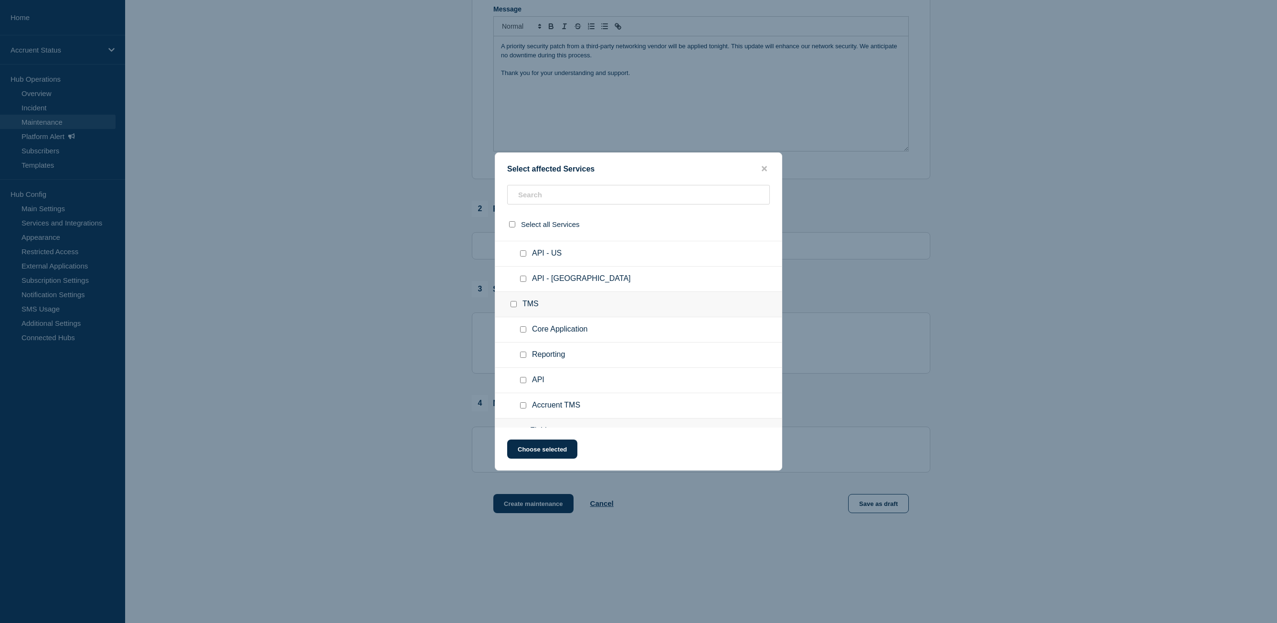
scroll to position [1624, 0]
click at [524, 323] on input "Core Application checkbox" at bounding box center [523, 321] width 6 height 6
click at [522, 320] on input "Core Application checkbox" at bounding box center [523, 321] width 6 height 6
checkbox input "false"
click at [512, 296] on input "TMS checkbox" at bounding box center [514, 296] width 6 height 6
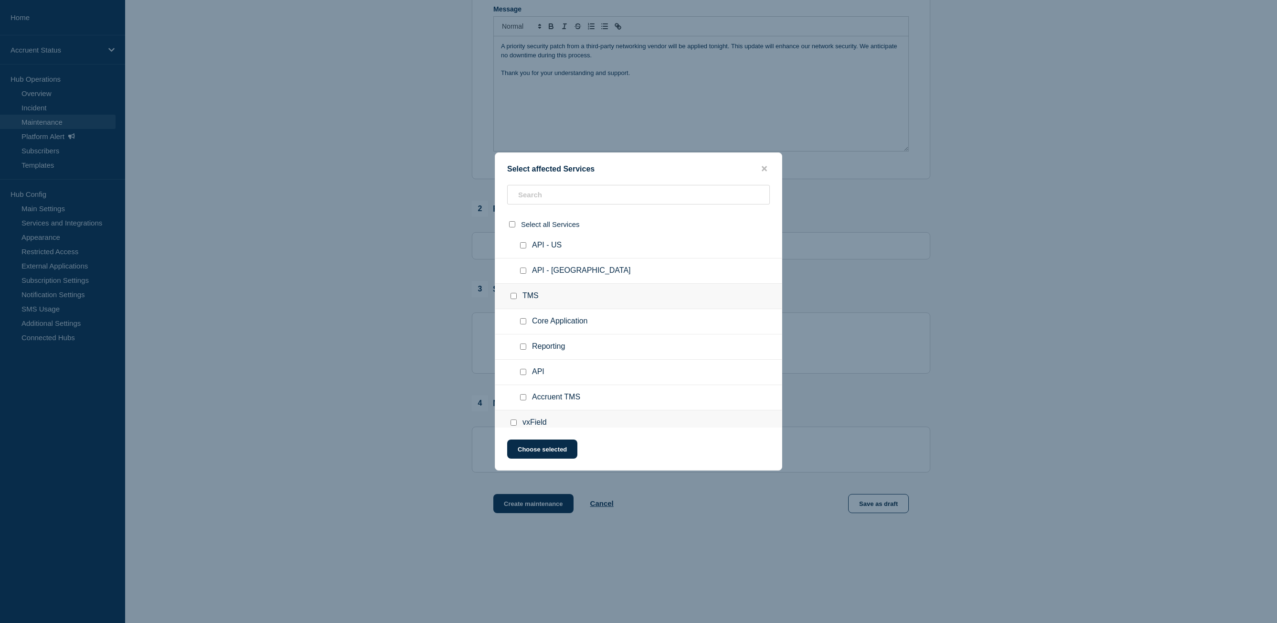
checkbox input "true"
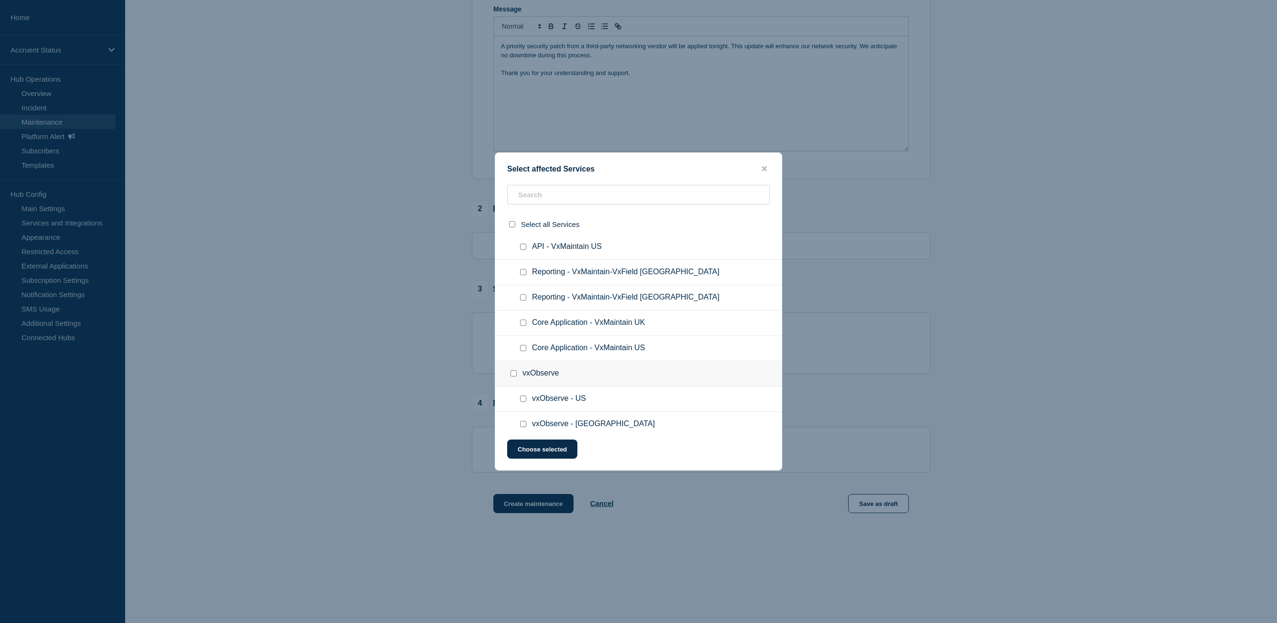
scroll to position [1986, 0]
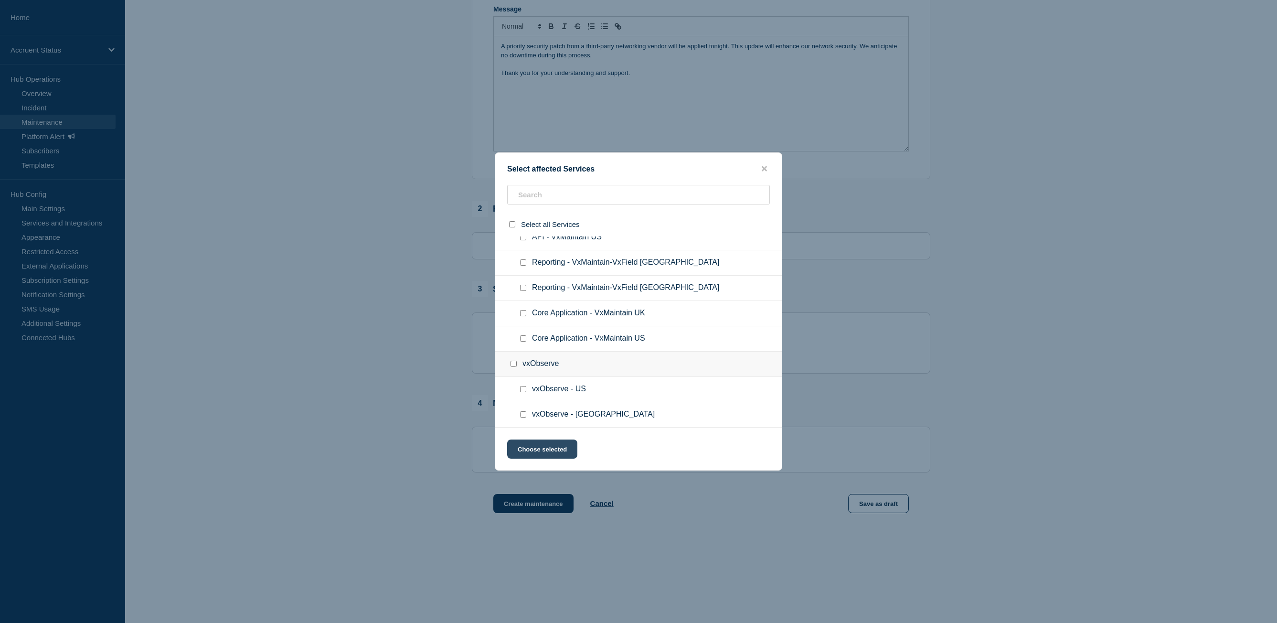
click at [560, 446] on button "Choose selected" at bounding box center [542, 448] width 70 height 19
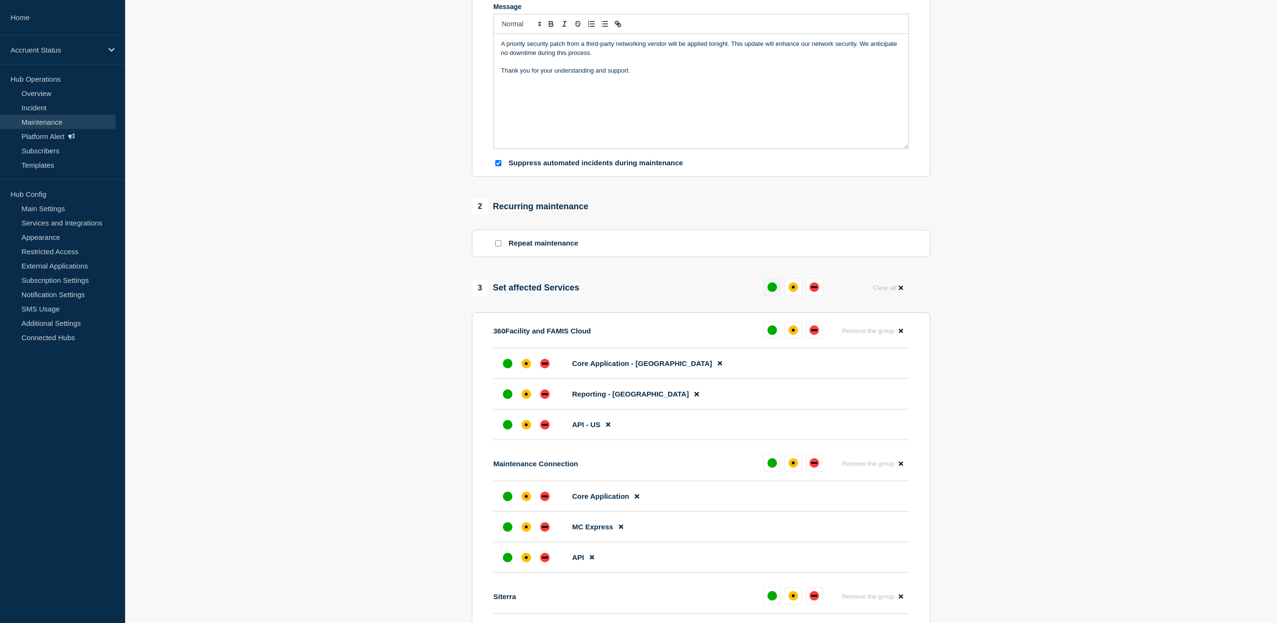
click at [777, 292] on button at bounding box center [772, 286] width 17 height 17
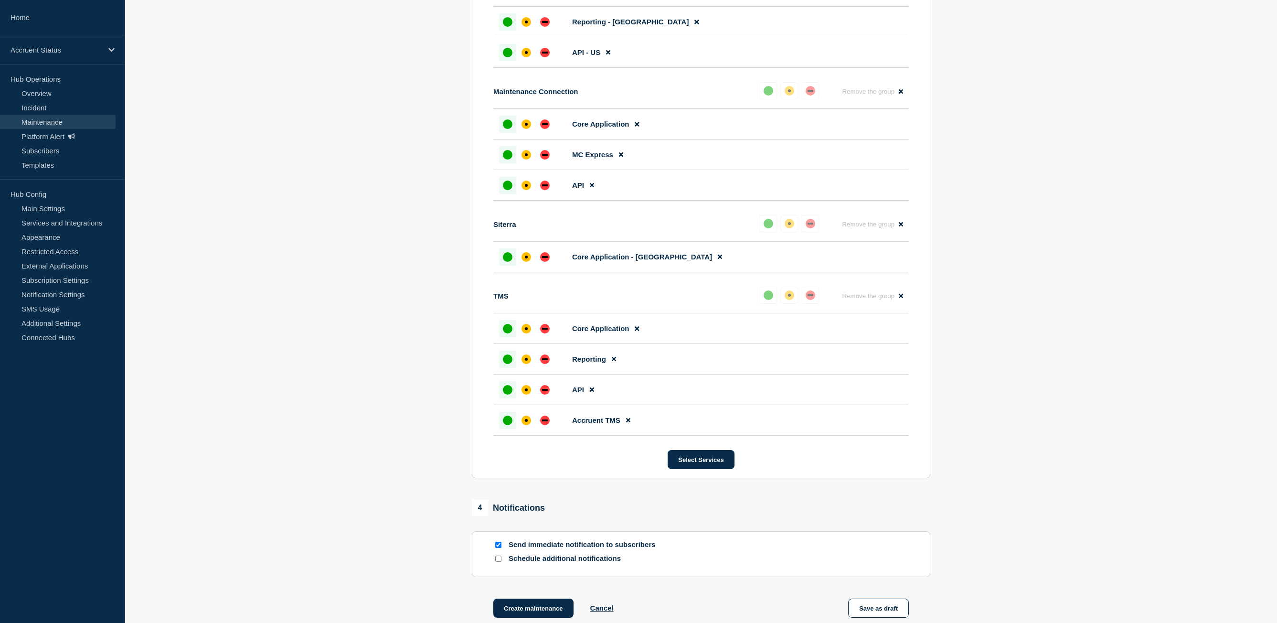
scroll to position [689, 0]
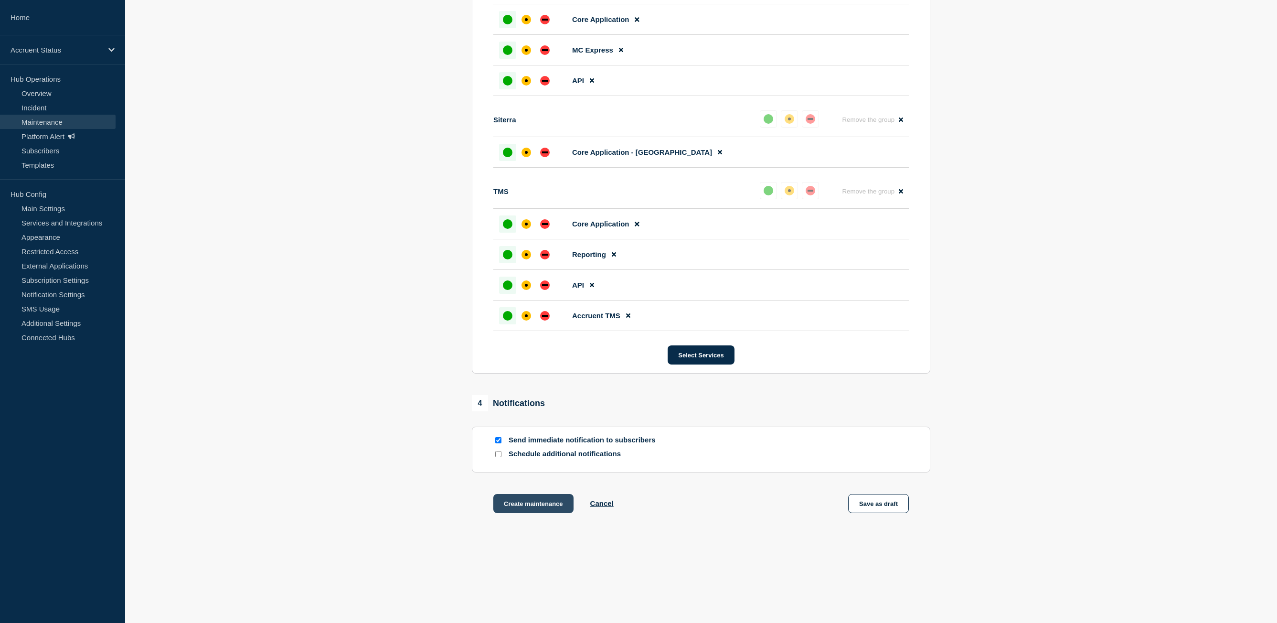
click at [520, 502] on button "Create maintenance" at bounding box center [533, 503] width 80 height 19
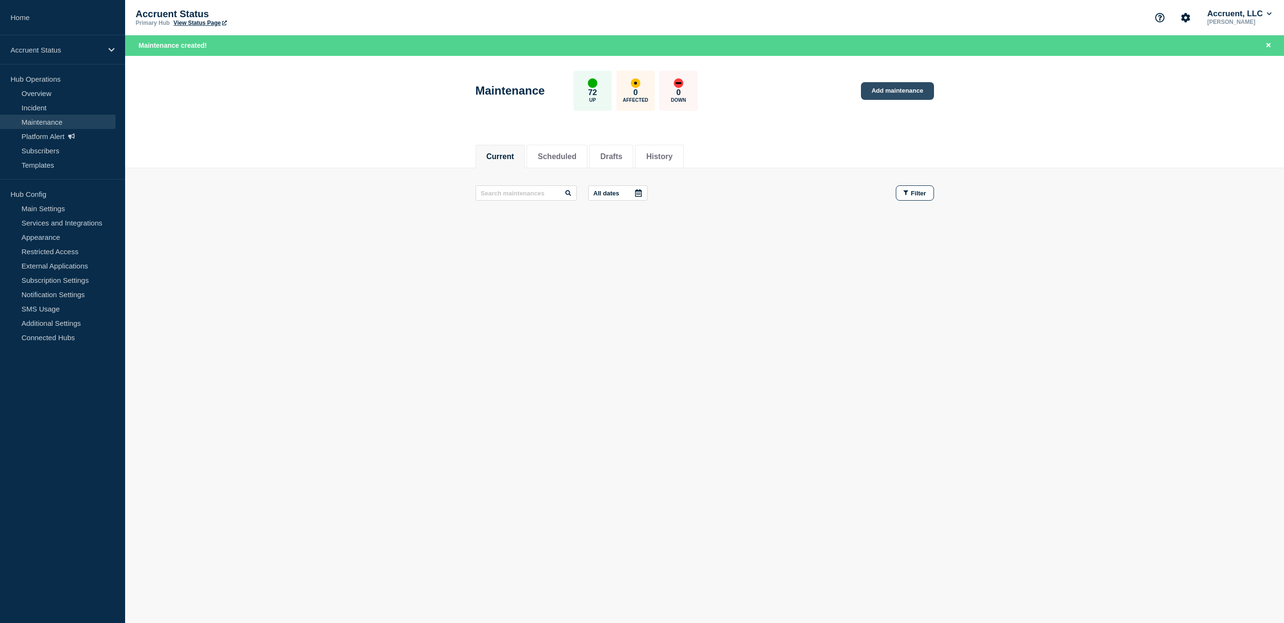
click at [902, 91] on link "Add maintenance" at bounding box center [897, 91] width 73 height 18
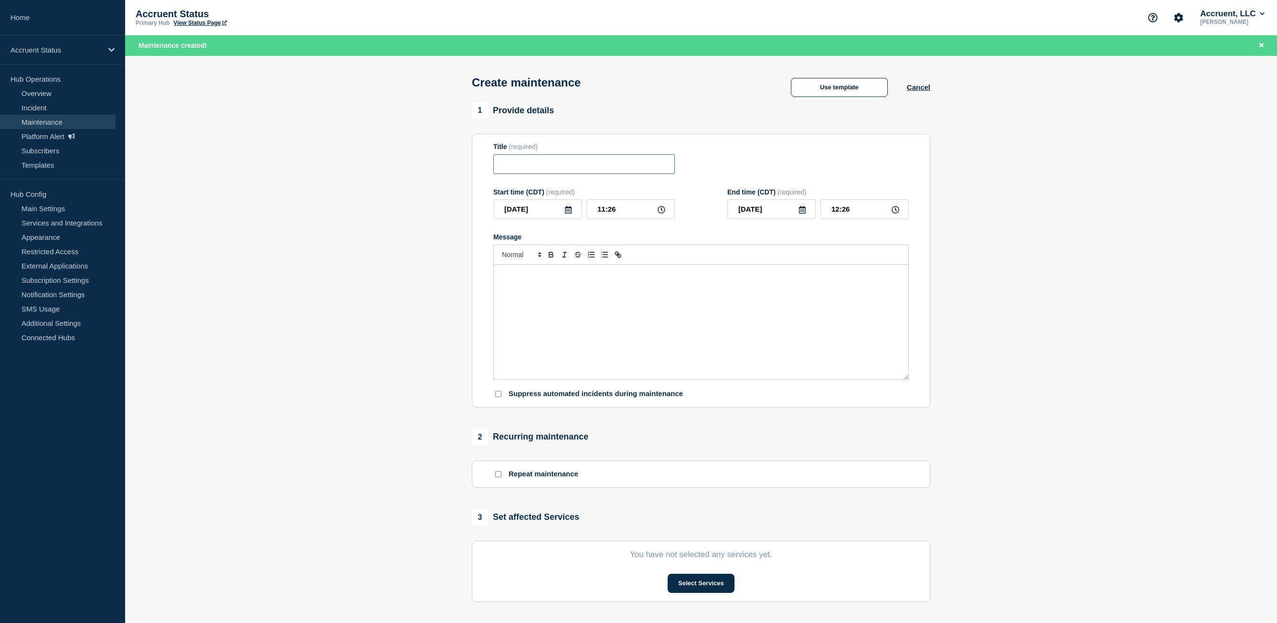
click at [643, 166] on input "Title" at bounding box center [584, 164] width 182 height 20
paste input "Network Update for Optimization (UK)"
click at [631, 164] on input "Network Update for Optimization (UK)" at bounding box center [584, 164] width 182 height 20
type input "Network Update for Optimization (US)"
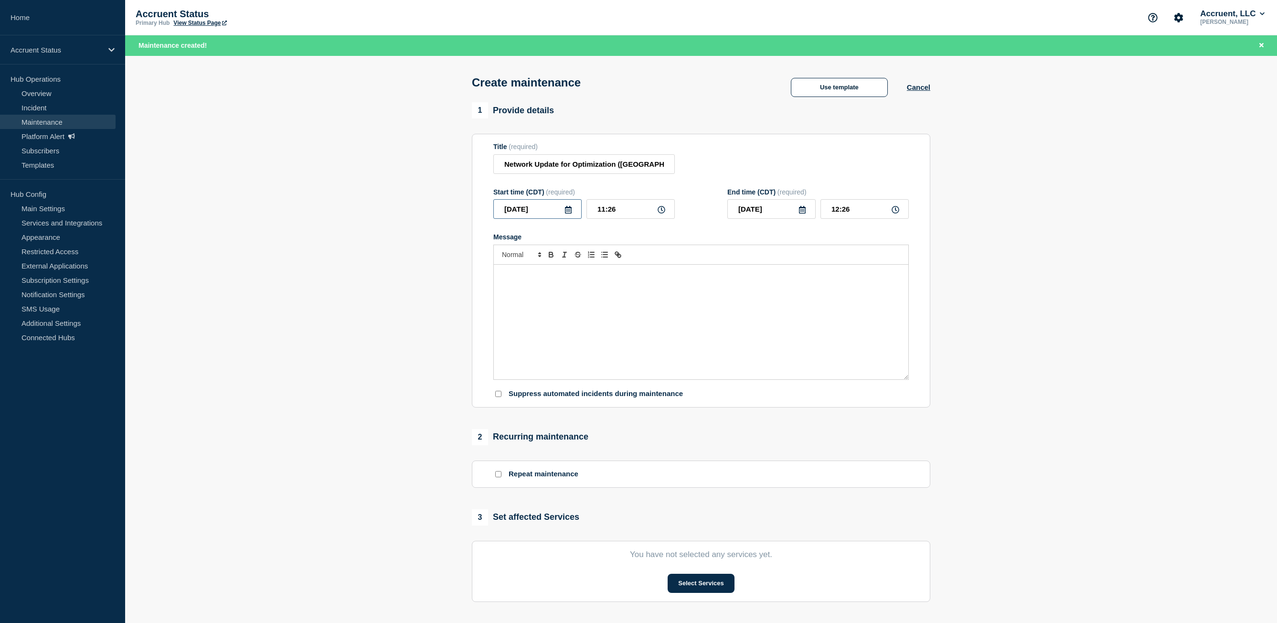
click at [541, 214] on input "2025-10-15" at bounding box center [537, 209] width 88 height 20
click at [571, 296] on div "16" at bounding box center [569, 298] width 13 height 13
type input "2025-10-16"
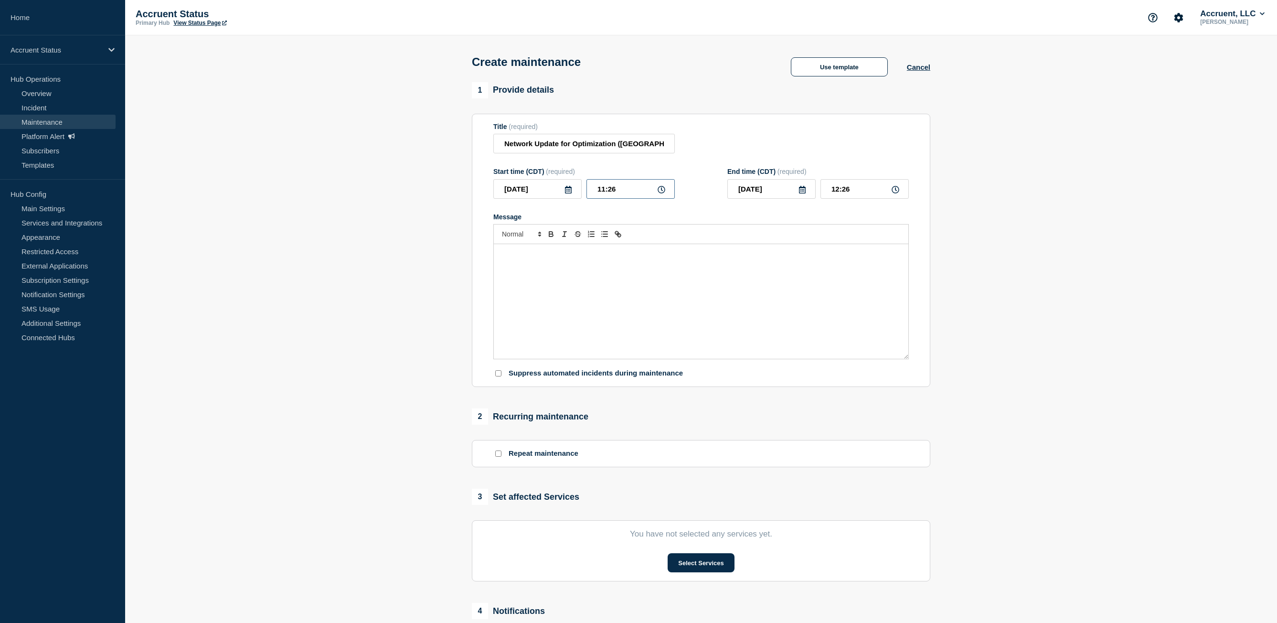
click at [608, 189] on input "11:26" at bounding box center [631, 189] width 88 height 20
click at [601, 192] on input "11:26" at bounding box center [631, 189] width 88 height 20
click at [603, 191] on input "11:26" at bounding box center [631, 189] width 88 height 20
click at [617, 190] on input "11:26" at bounding box center [631, 189] width 88 height 20
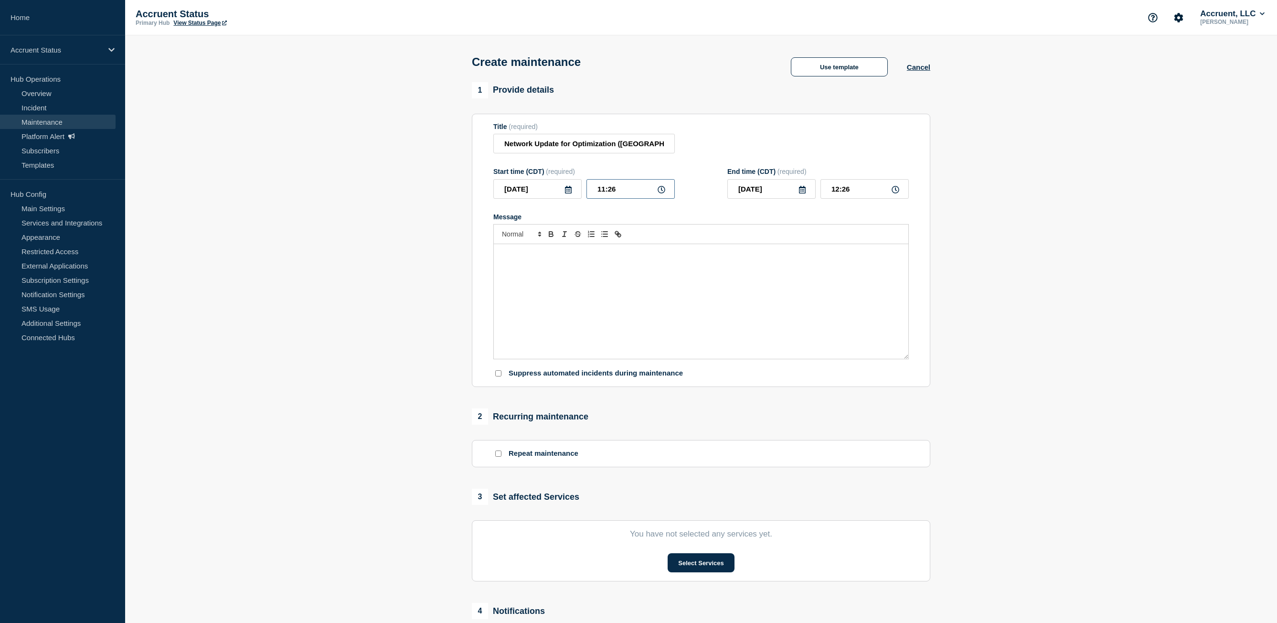
click at [617, 190] on input "11:26" at bounding box center [631, 189] width 88 height 20
type input "04:00"
type input "05:00"
click at [983, 249] on section "1 Provide details Title (required) Network Update for Optimization (US) Start t…" at bounding box center [701, 413] width 1152 height 663
click at [585, 282] on div "Message" at bounding box center [701, 301] width 415 height 115
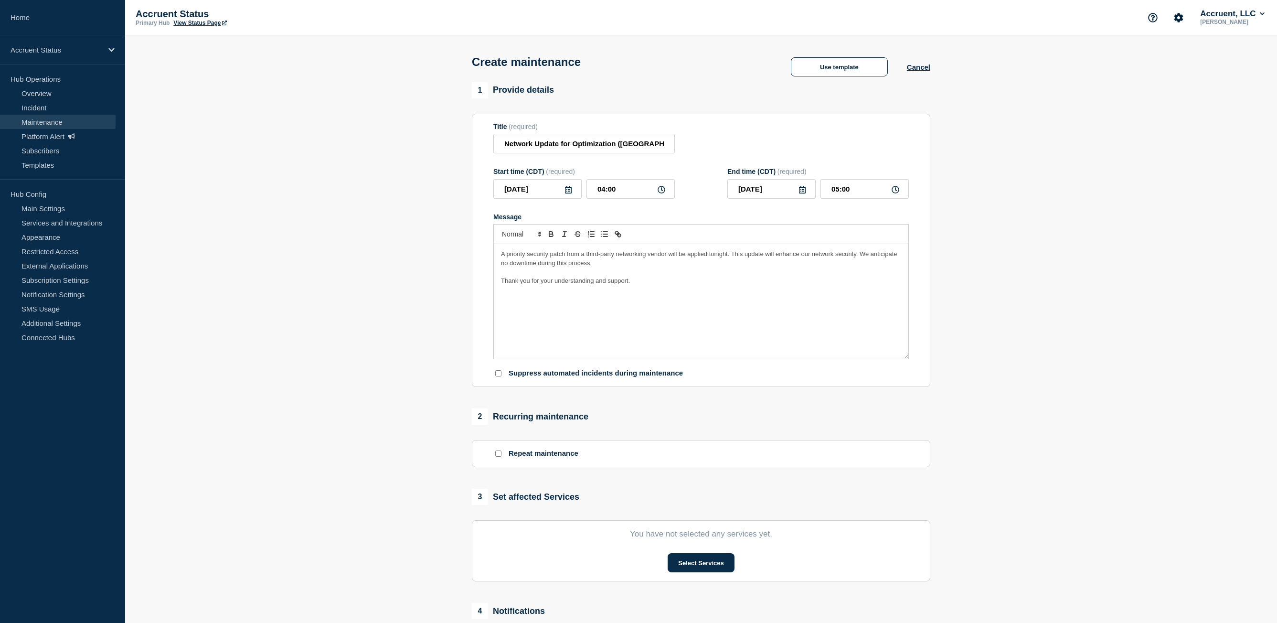
click at [498, 374] on input "Suppress automated incidents during maintenance" at bounding box center [498, 373] width 6 height 6
checkbox input "true"
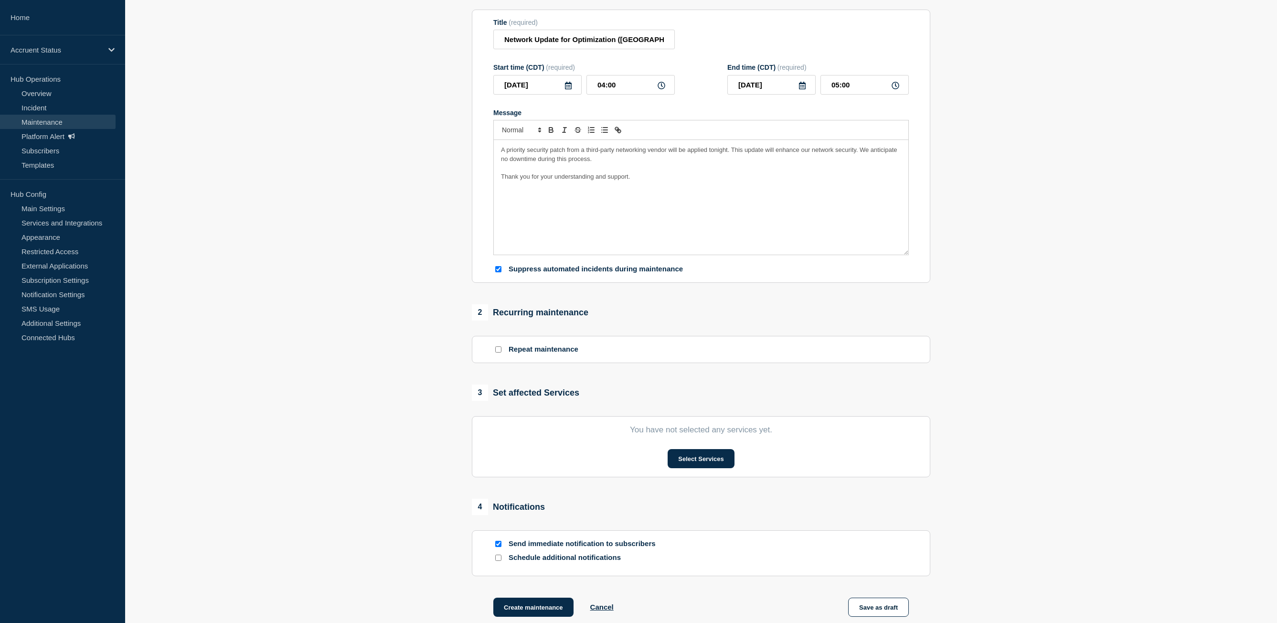
scroll to position [210, 0]
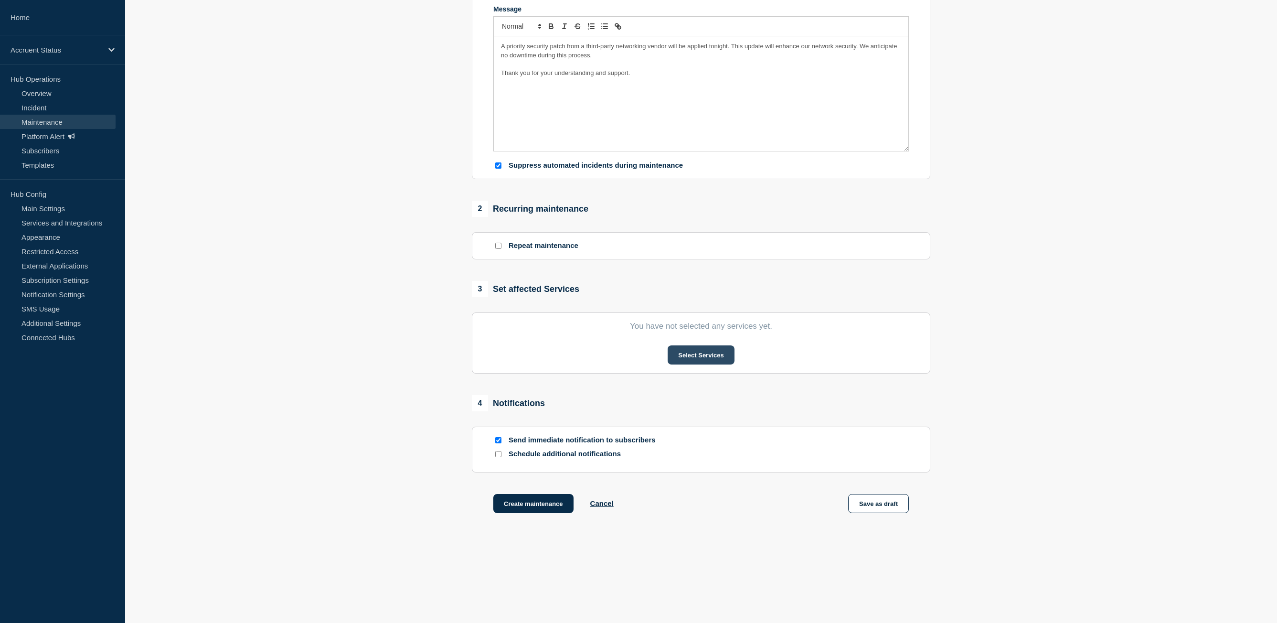
click at [699, 354] on button "Select Services" at bounding box center [701, 354] width 66 height 19
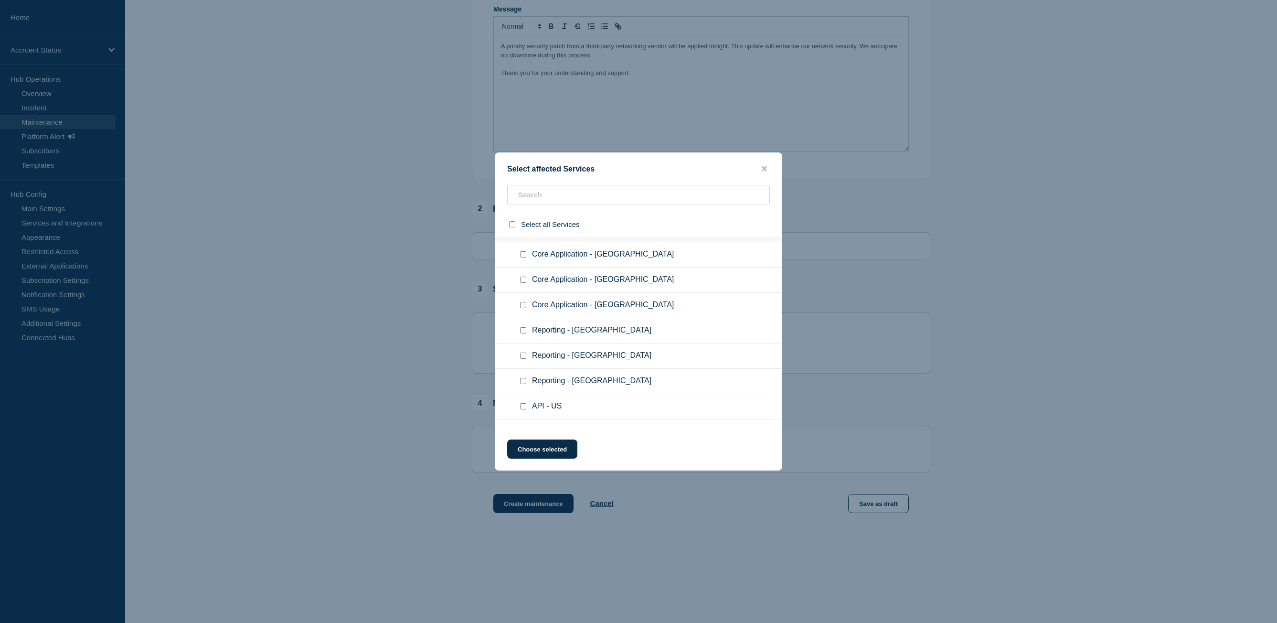
scroll to position [0, 0]
click at [525, 276] on input "Core Application - US checkbox" at bounding box center [523, 274] width 6 height 6
checkbox input "true"
click at [522, 350] on input "Reporting - US checkbox" at bounding box center [523, 350] width 6 height 6
checkbox input "true"
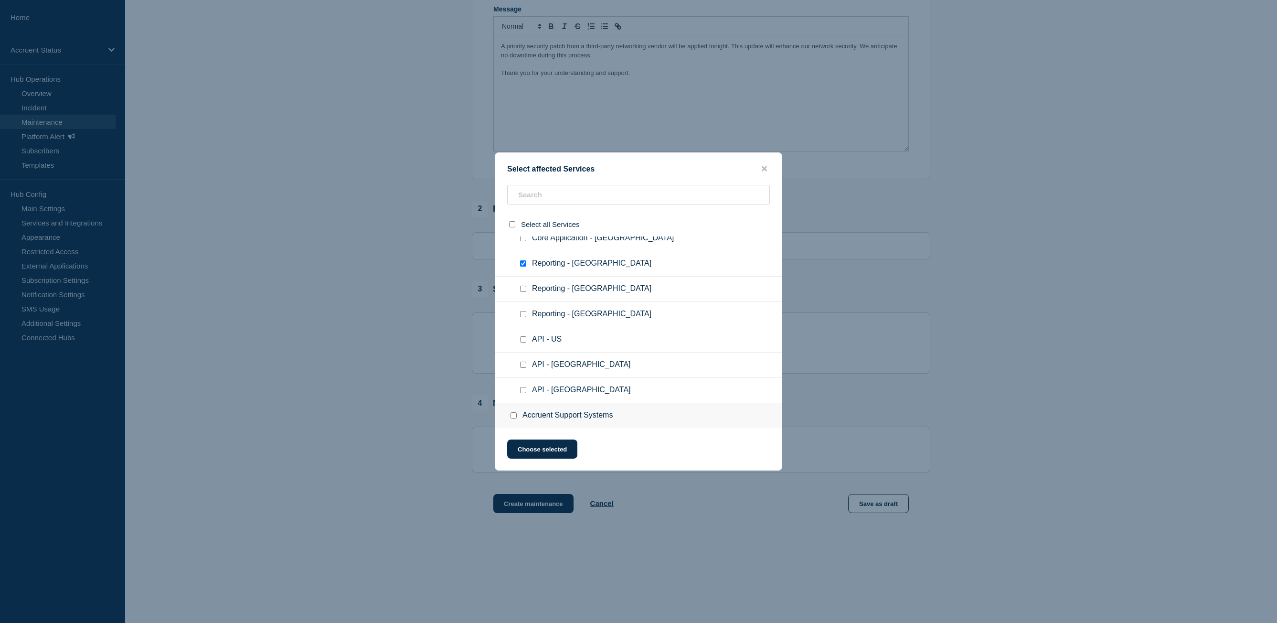
scroll to position [96, 0]
click at [526, 333] on input "API - US checkbox" at bounding box center [523, 331] width 6 height 6
checkbox input "true"
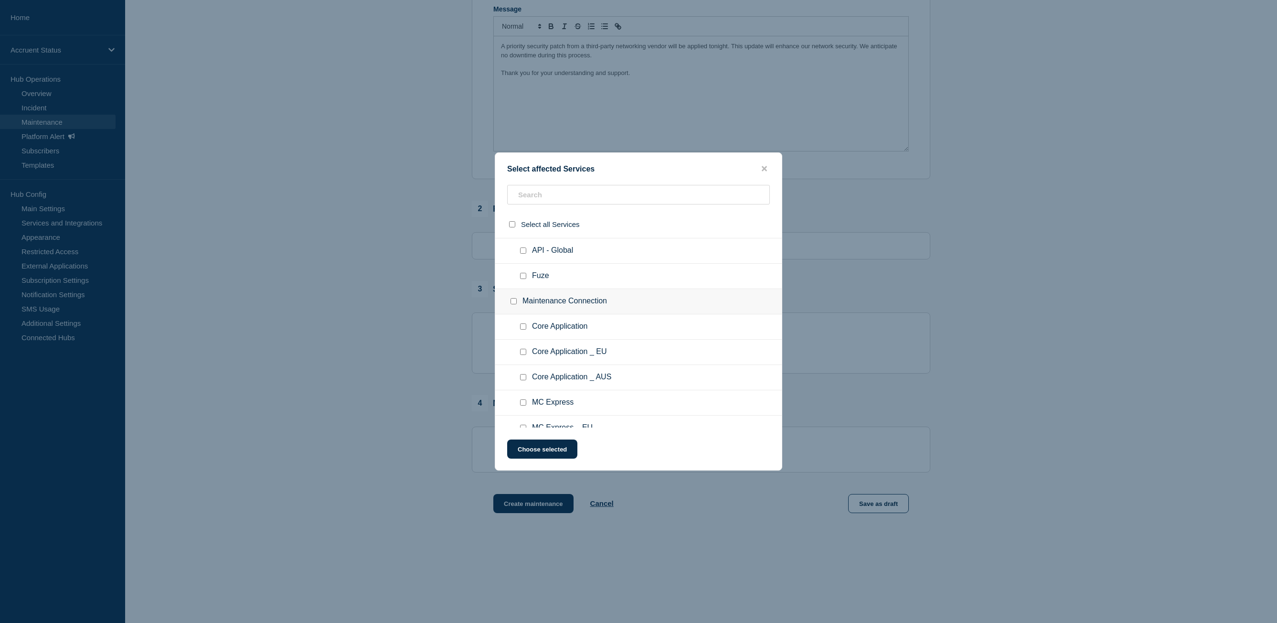
scroll to position [860, 0]
click at [522, 328] on input "Core Application checkbox" at bounding box center [523, 326] width 6 height 6
checkbox input "true"
click at [522, 309] on input "MC Express checkbox" at bounding box center [523, 306] width 6 height 6
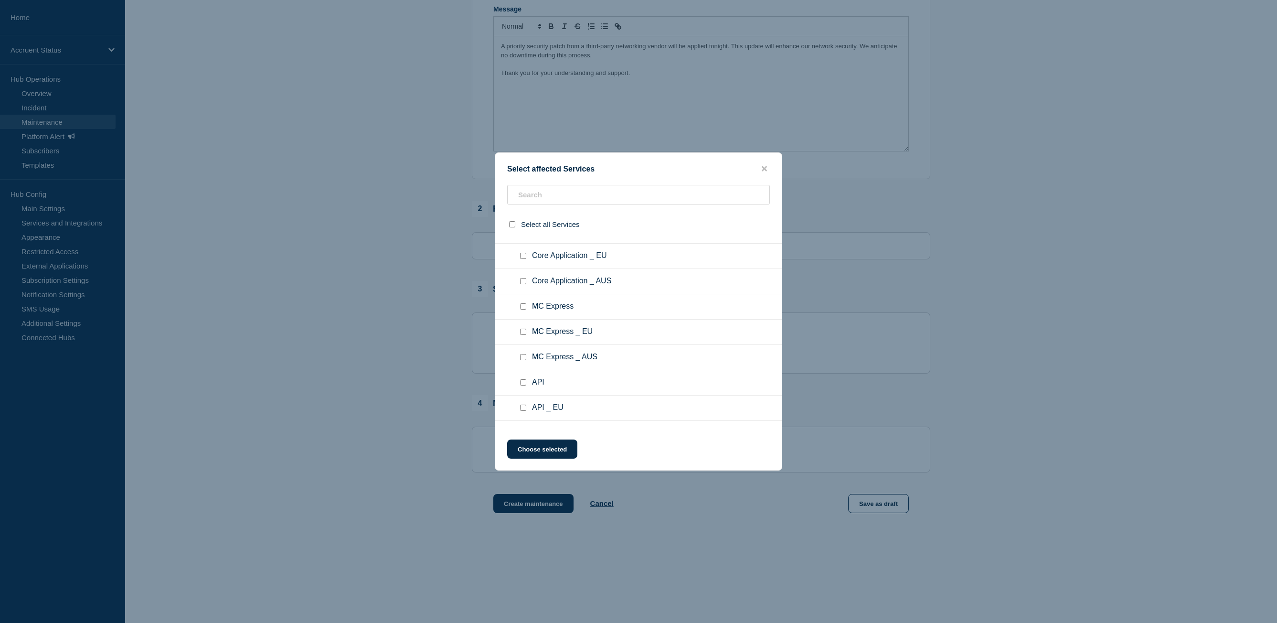
checkbox input "true"
click at [523, 383] on input "API checkbox" at bounding box center [523, 382] width 6 height 6
checkbox input "true"
click at [514, 248] on input "TMS checkbox" at bounding box center [514, 248] width 6 height 6
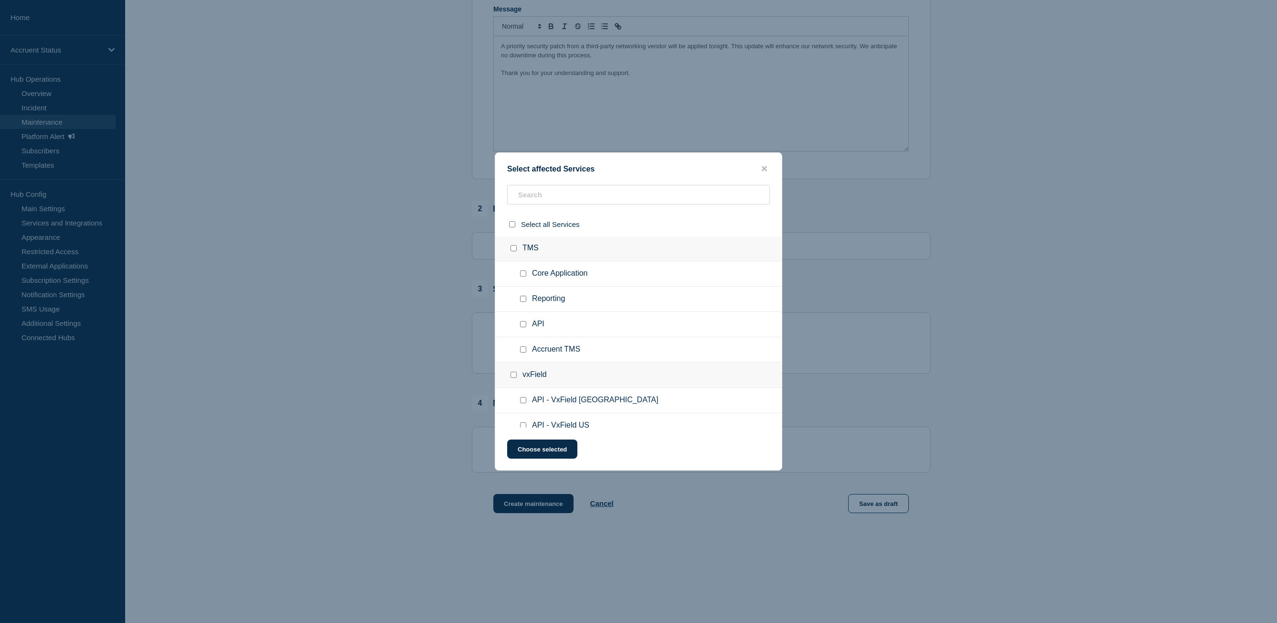
checkbox input "true"
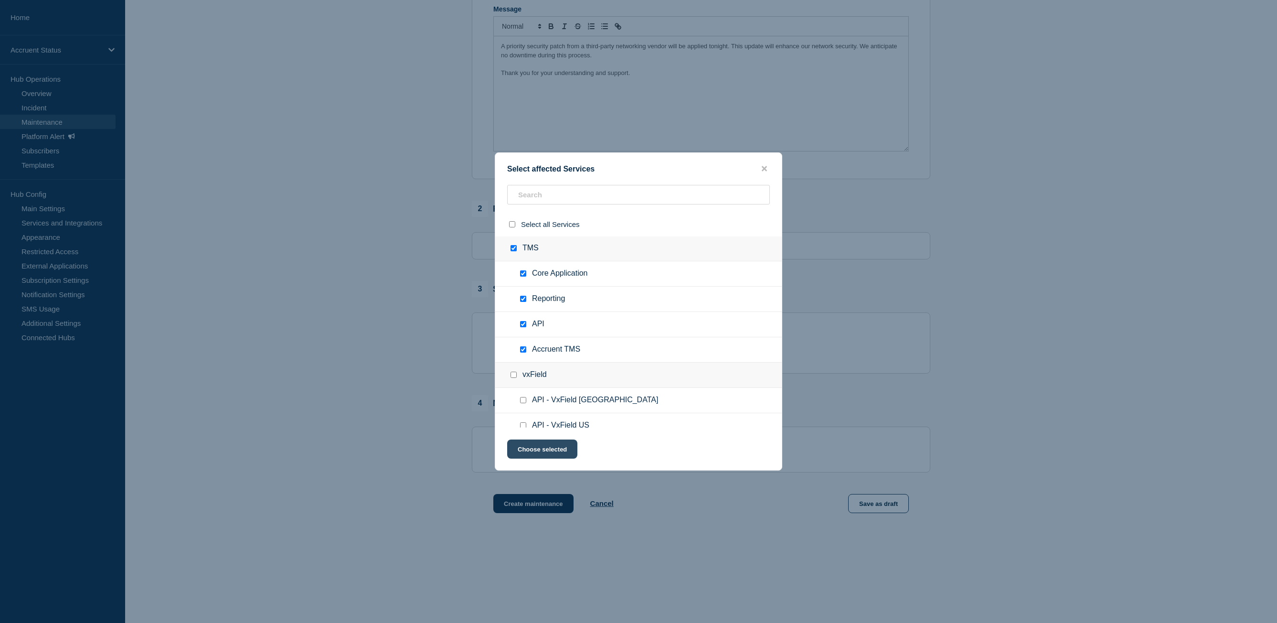
click at [530, 448] on button "Choose selected" at bounding box center [542, 448] width 70 height 19
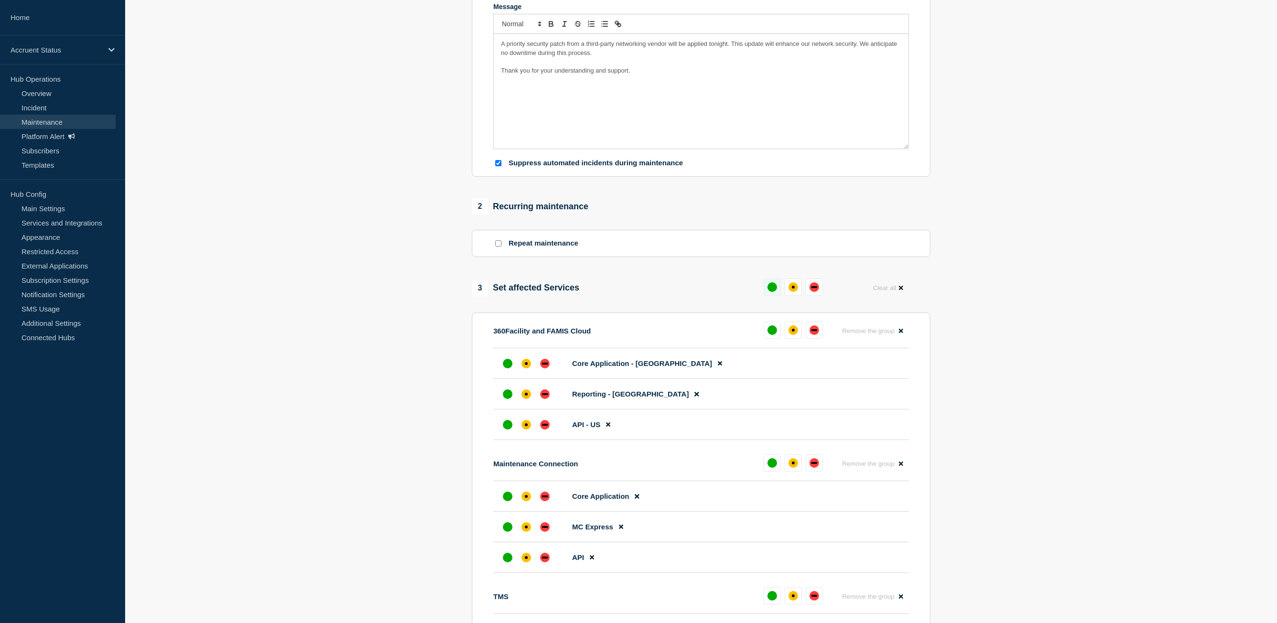
click at [769, 291] on div "up" at bounding box center [773, 287] width 10 height 10
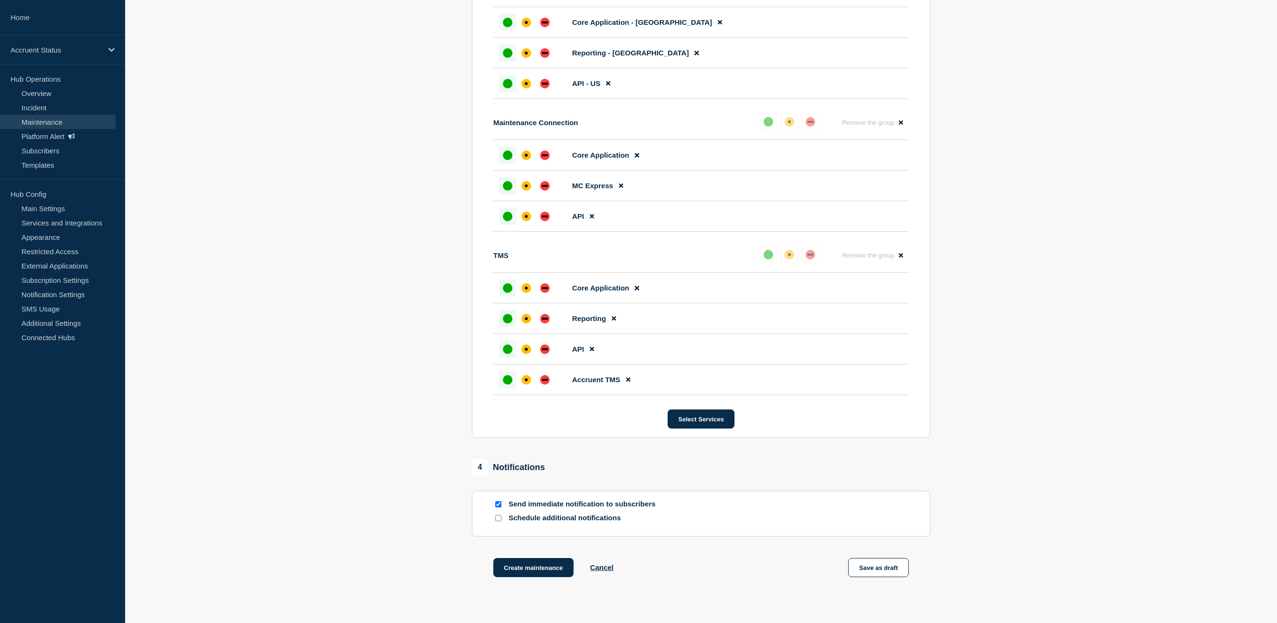
scroll to position [618, 0]
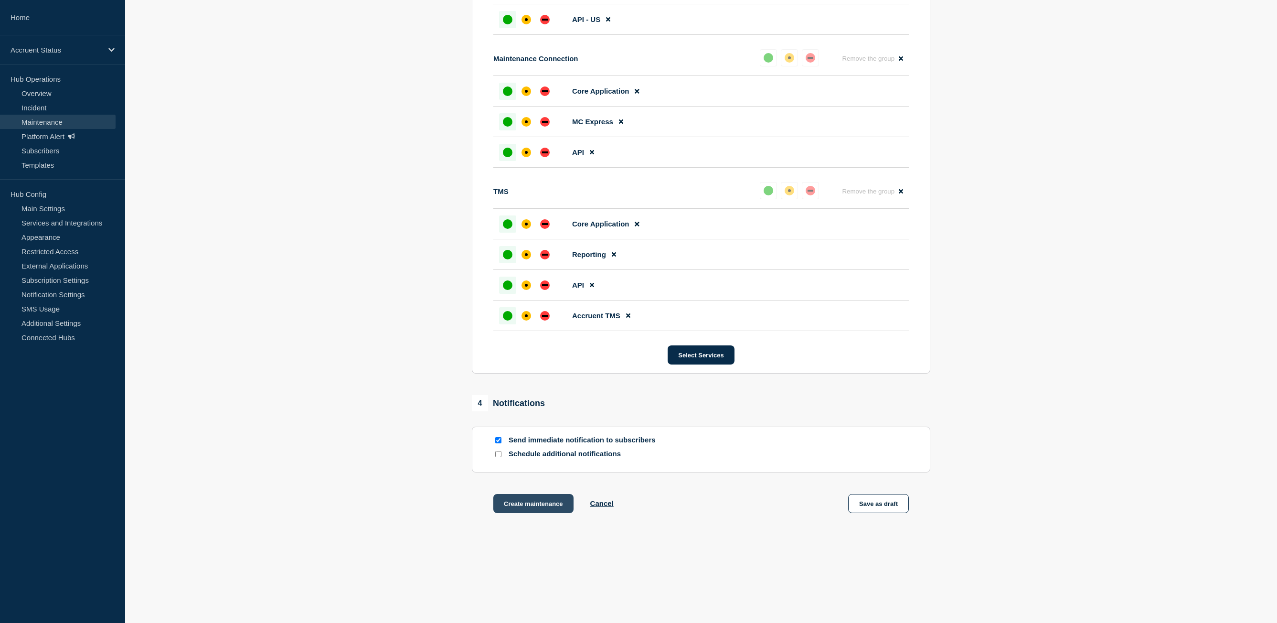
click at [551, 507] on button "Create maintenance" at bounding box center [533, 503] width 80 height 19
